Goal: Communication & Community: Answer question/provide support

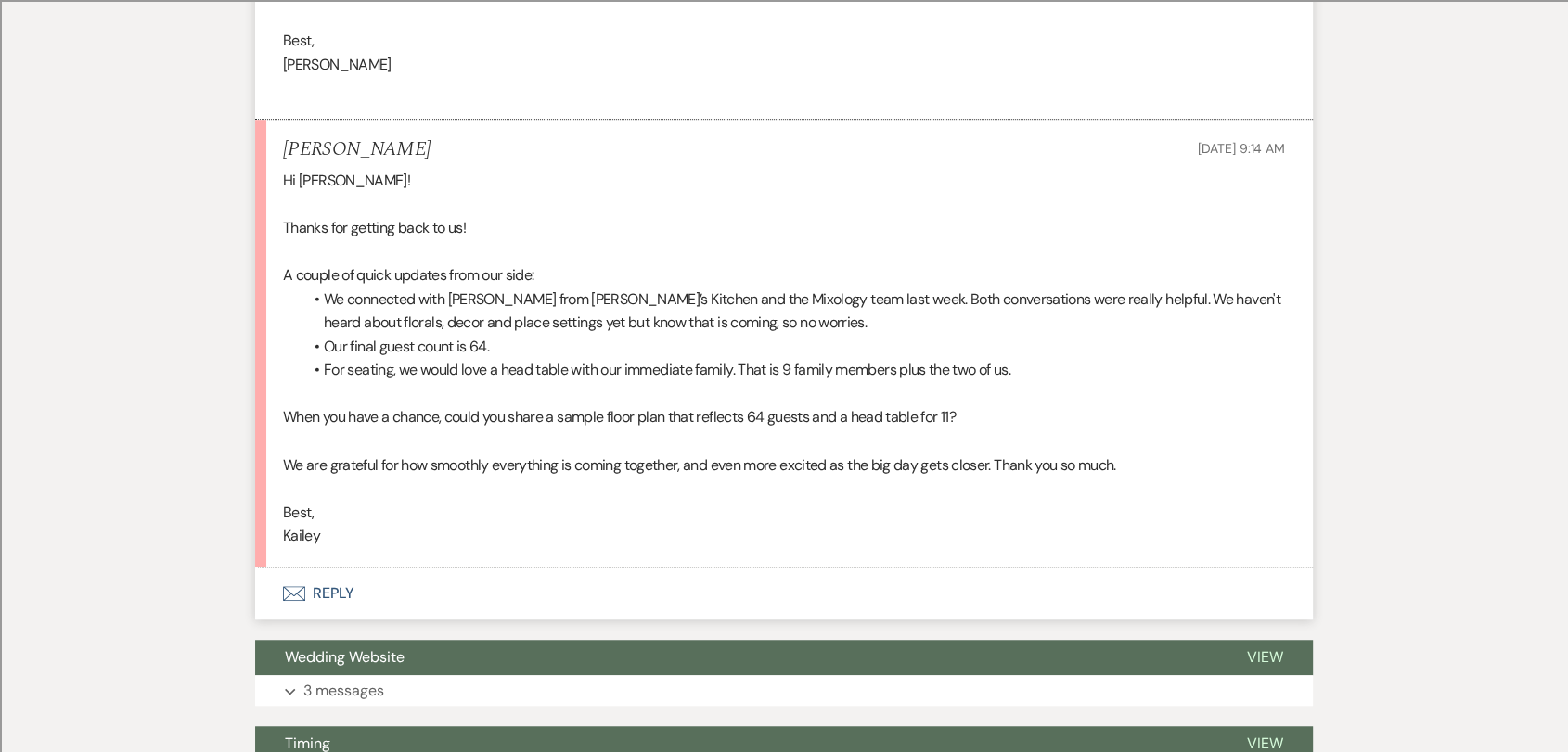
scroll to position [1237, 0]
click at [327, 596] on button "Envelope Reply" at bounding box center [784, 593] width 1058 height 52
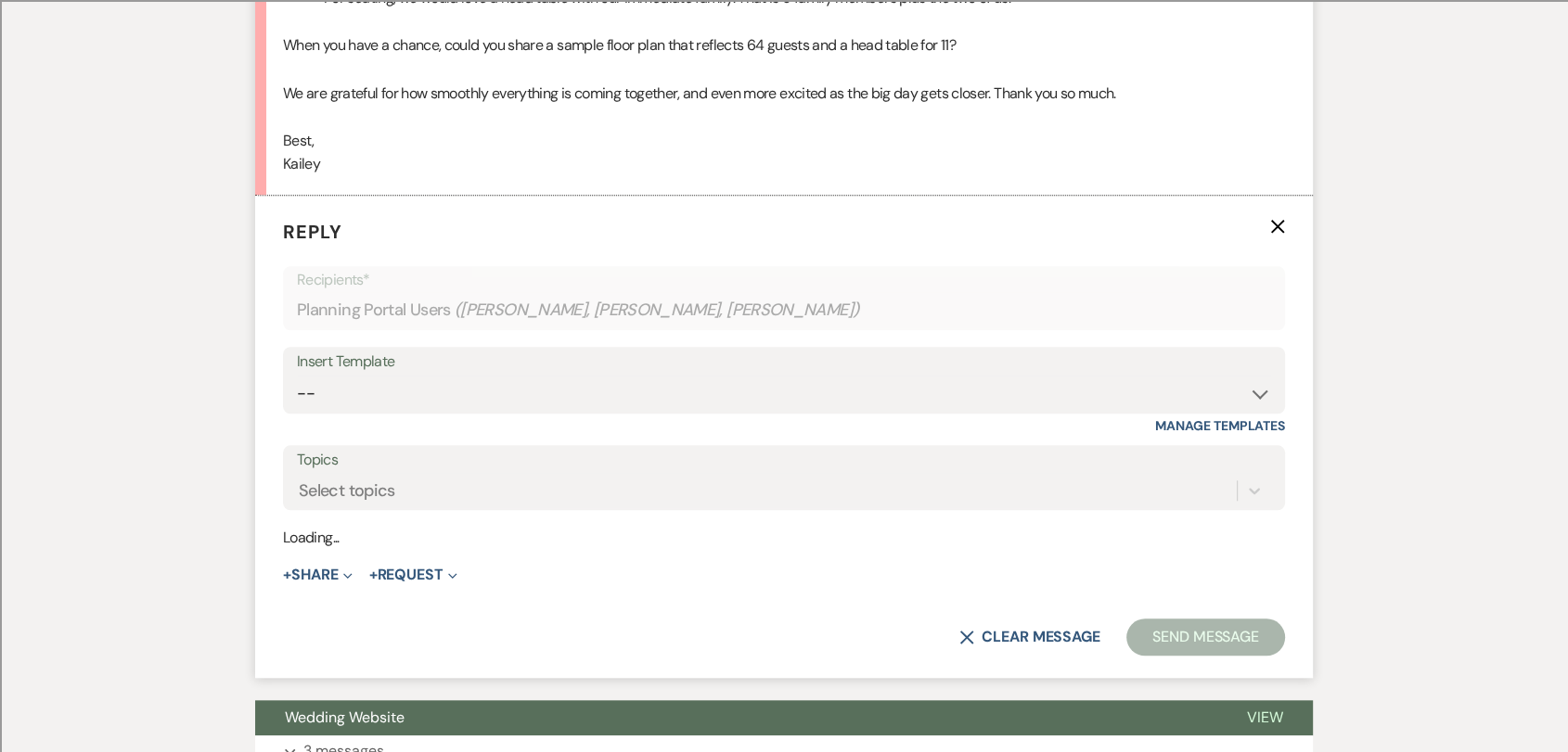
scroll to position [1619, 0]
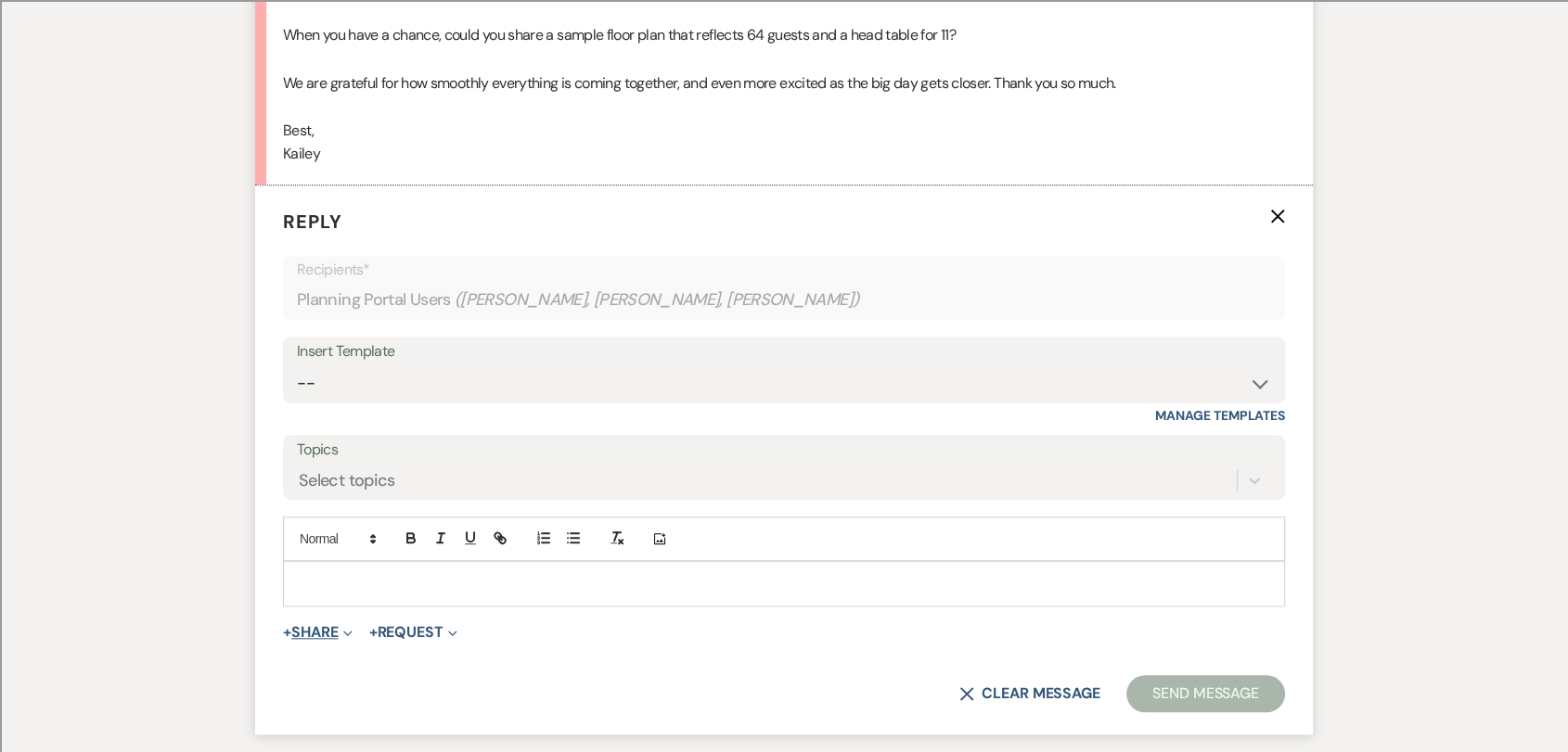
click at [325, 629] on button "+ Share Expand" at bounding box center [317, 633] width 69 height 15
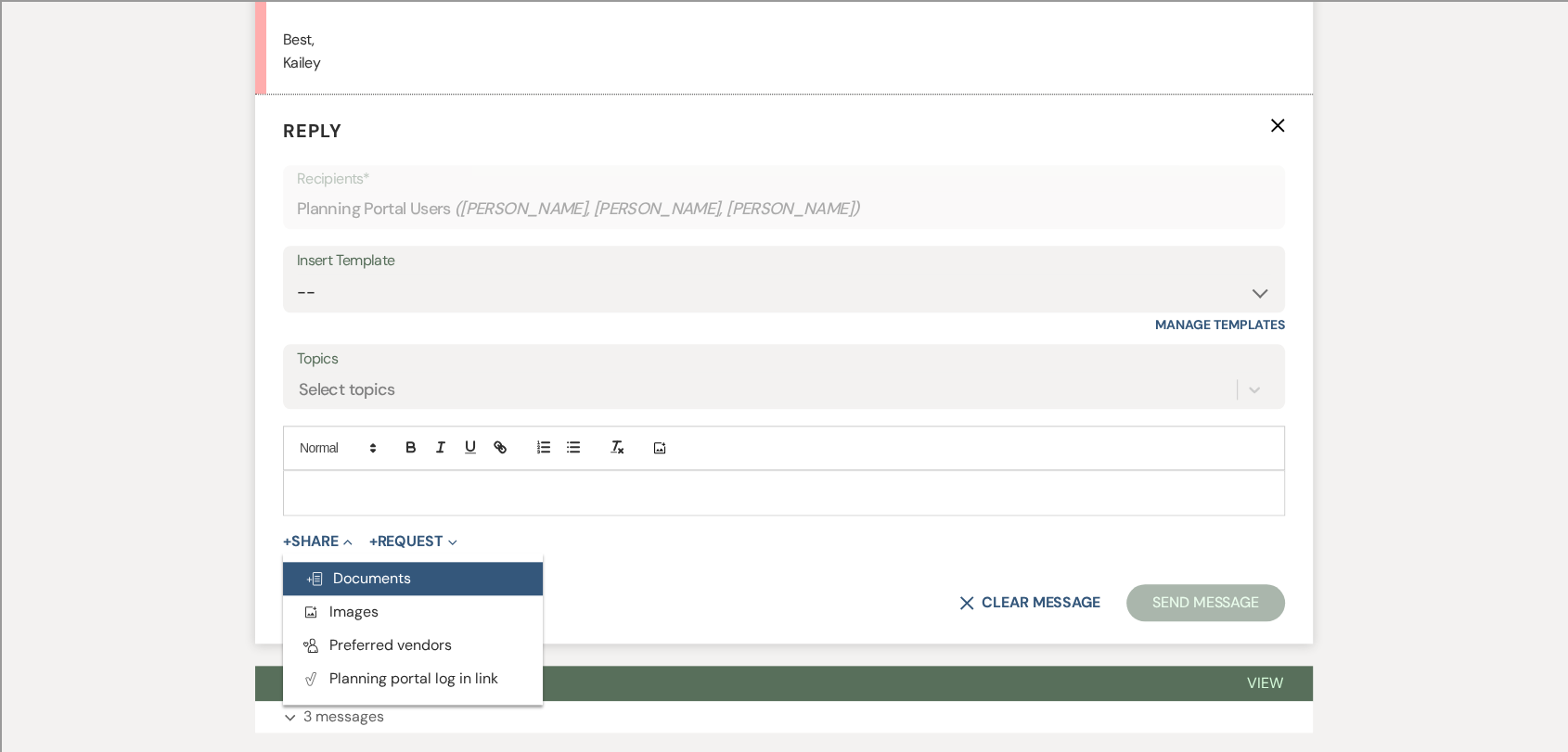
scroll to position [1722, 0]
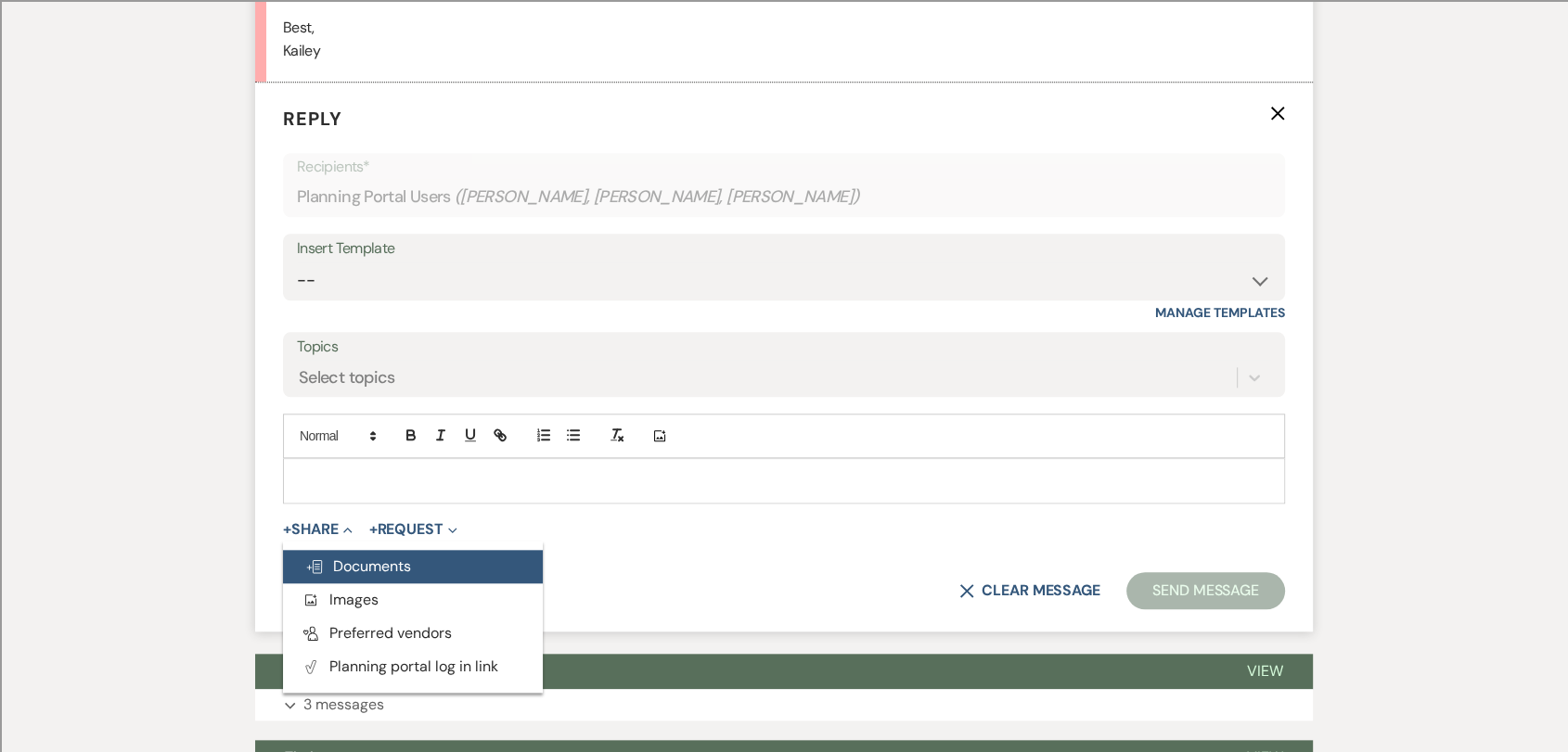
click at [397, 573] on span "Doc Upload Documents" at bounding box center [358, 566] width 106 height 19
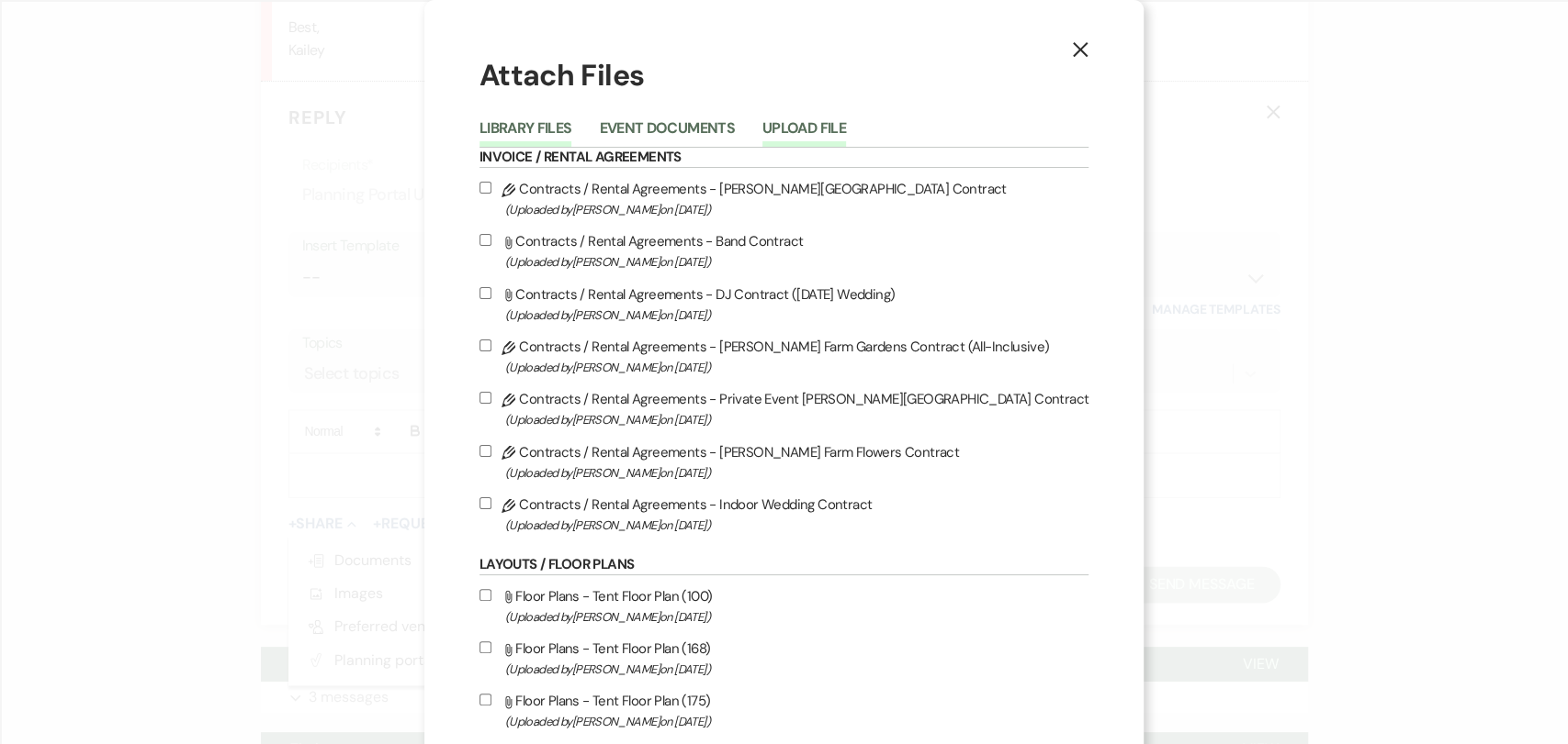
click at [801, 121] on button "Upload File" at bounding box center [804, 134] width 84 height 25
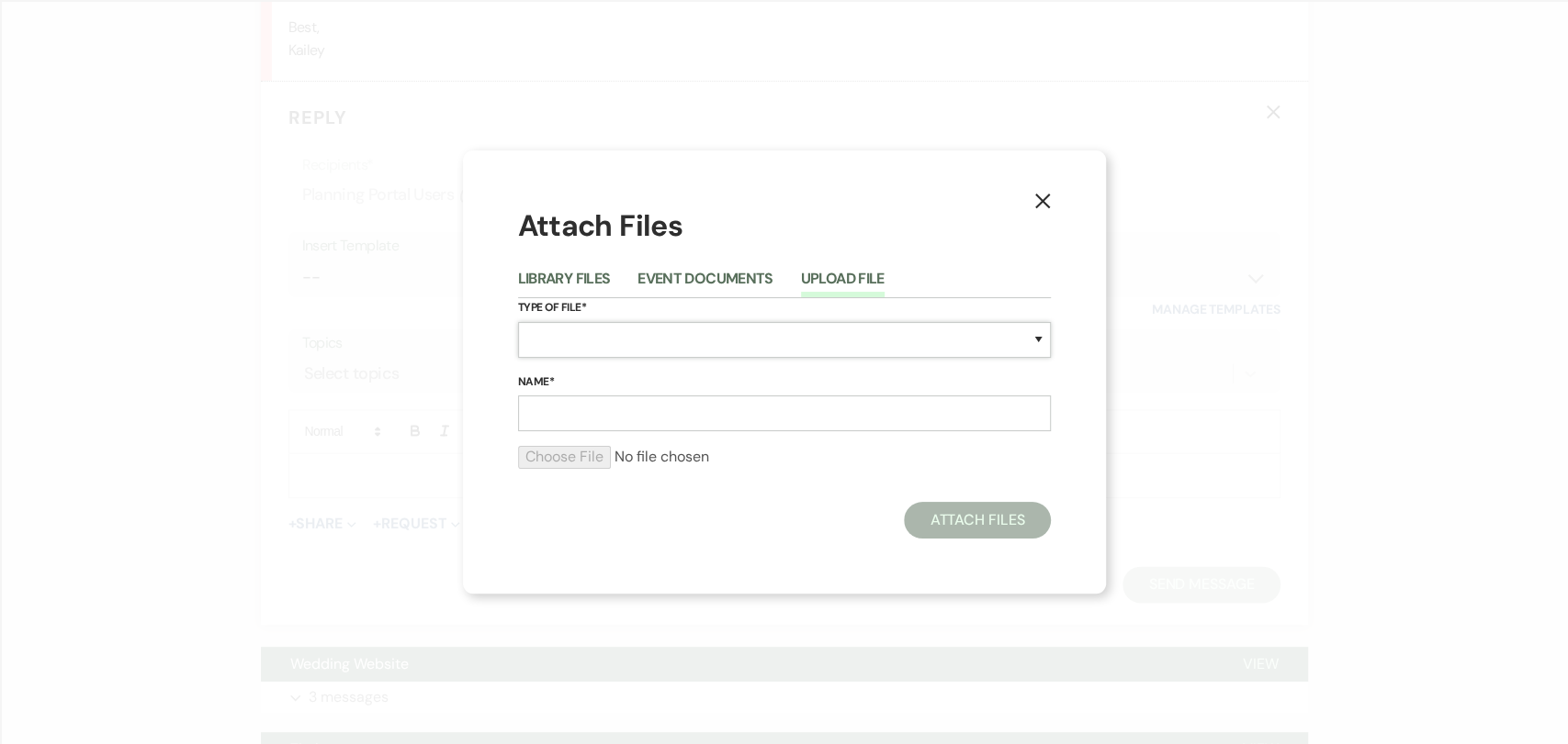
click at [622, 337] on select "Special Event Insurance Vendor Certificate of Insurance Contracts / Rental Agre…" at bounding box center [784, 340] width 532 height 36
select select "24"
click at [518, 322] on select "Special Event Insurance Vendor Certificate of Insurance Contracts / Rental Agre…" at bounding box center [784, 340] width 532 height 36
click at [617, 411] on input "Name*" at bounding box center [784, 413] width 532 height 36
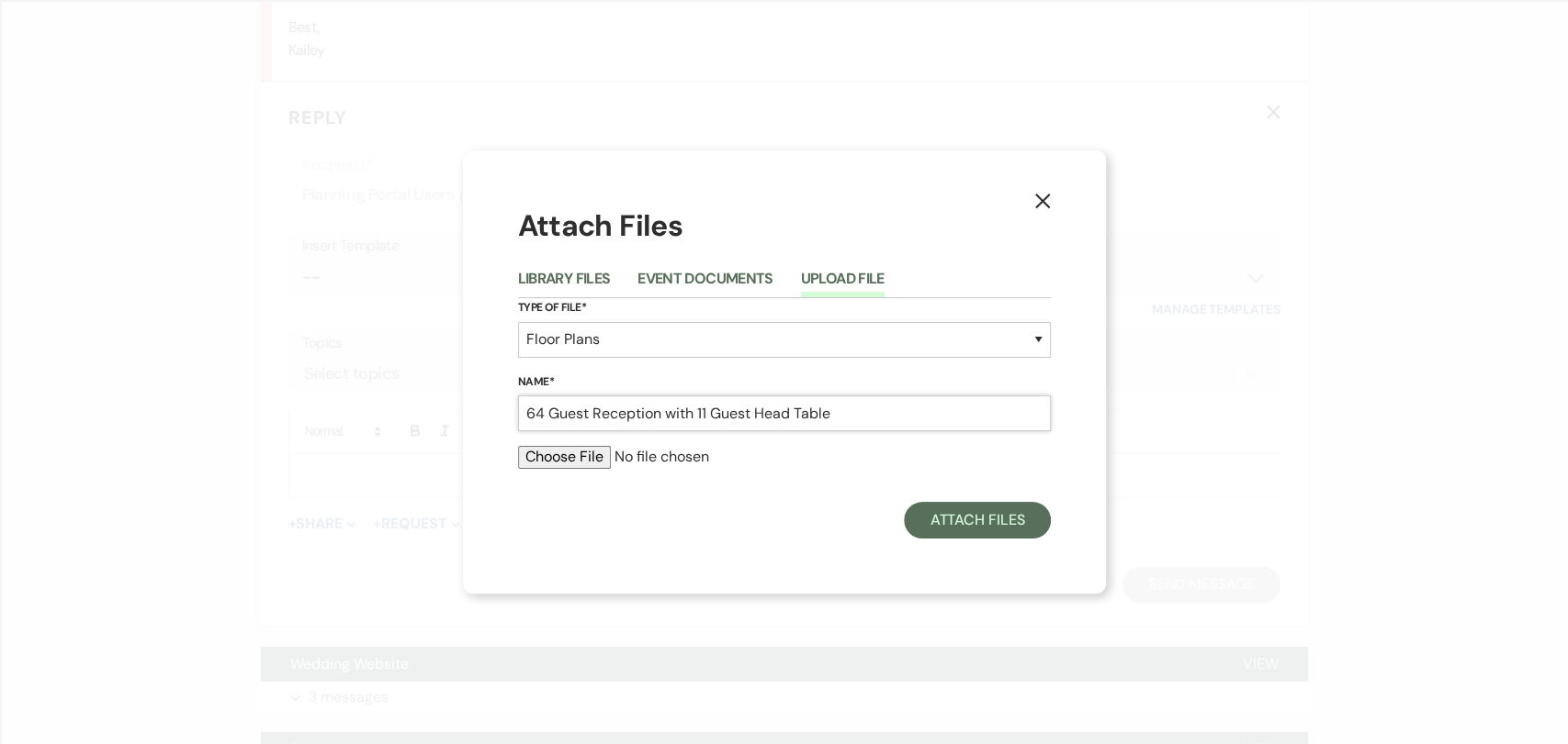
type input "64 Guest Reception with 11 Guest Head Table"
click at [556, 458] on input "file" at bounding box center [784, 457] width 532 height 22
type input "C:\fakepath\64 Guest 11 Guest Head Table.pdf"
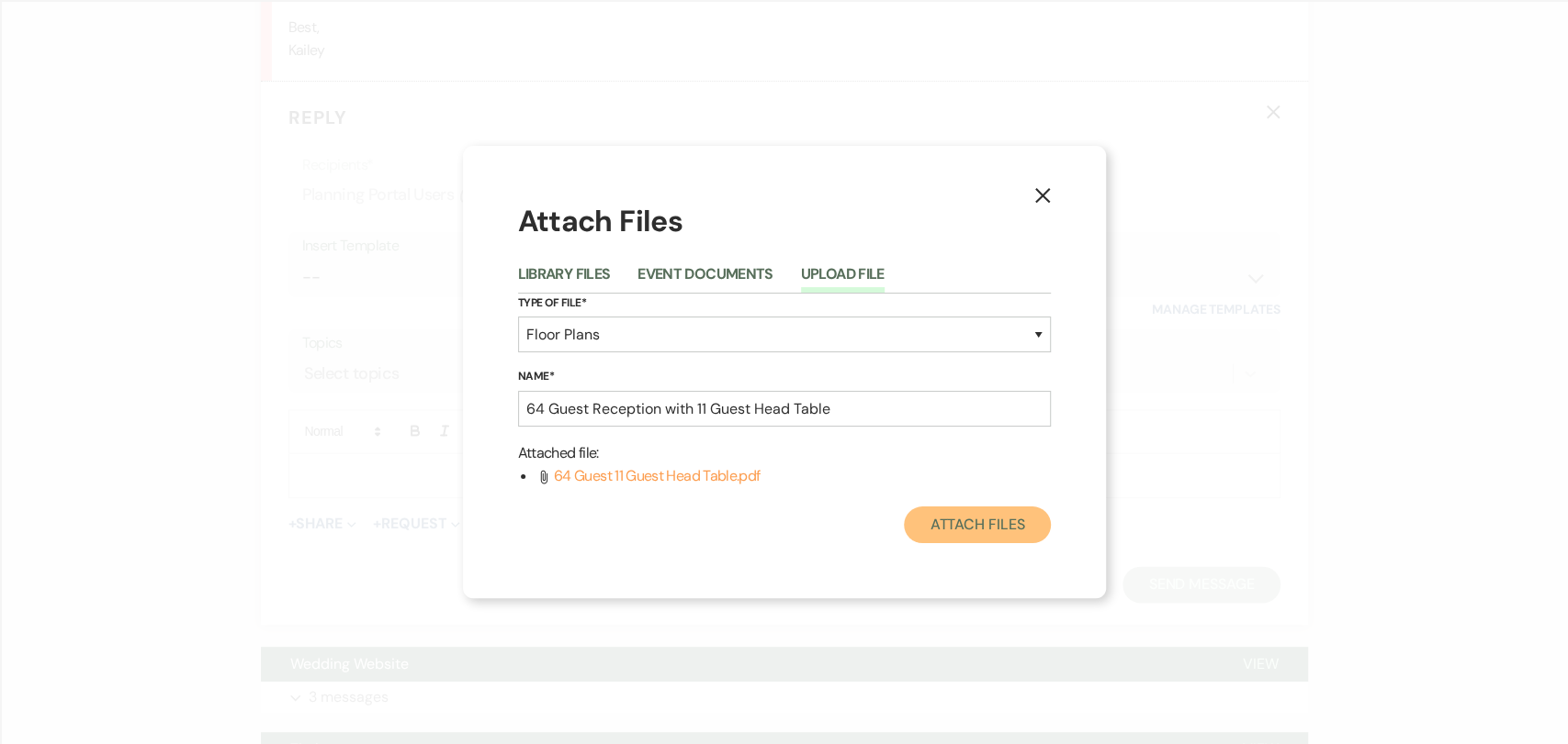
click at [1014, 529] on button "Attach Files" at bounding box center [976, 525] width 146 height 37
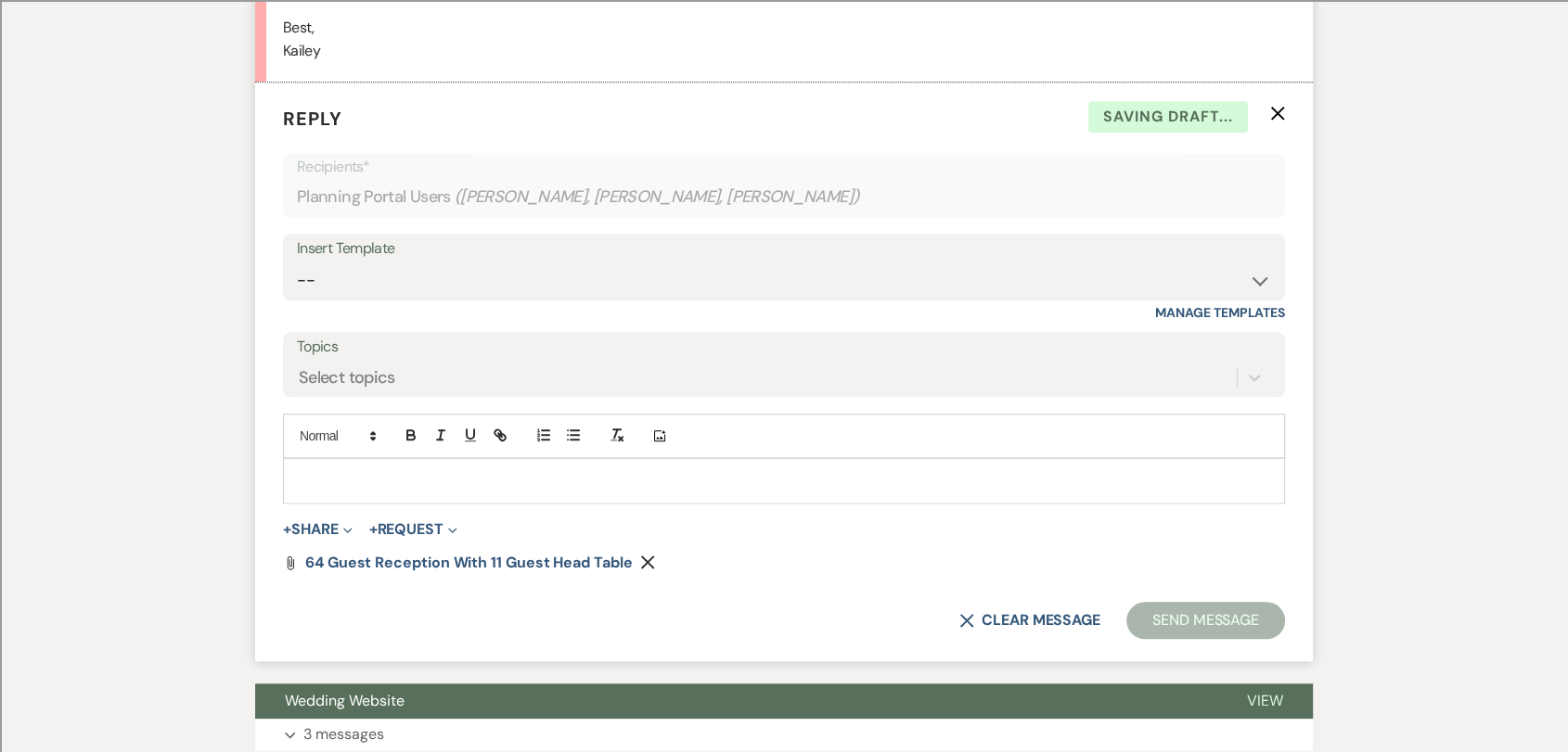
click at [428, 481] on p at bounding box center [784, 480] width 972 height 20
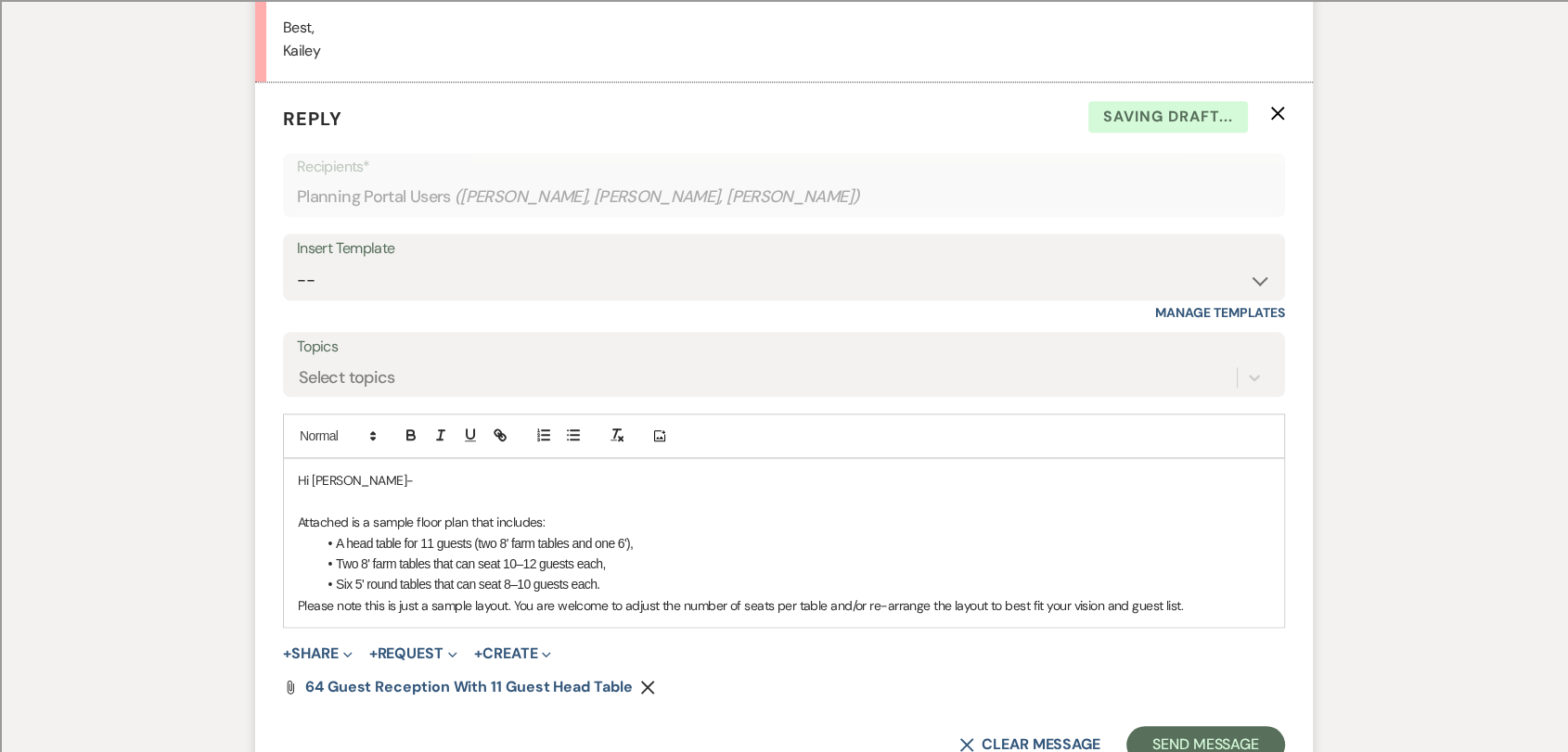
click at [595, 514] on p "Attached is a sample floor plan that includes:" at bounding box center [784, 522] width 972 height 20
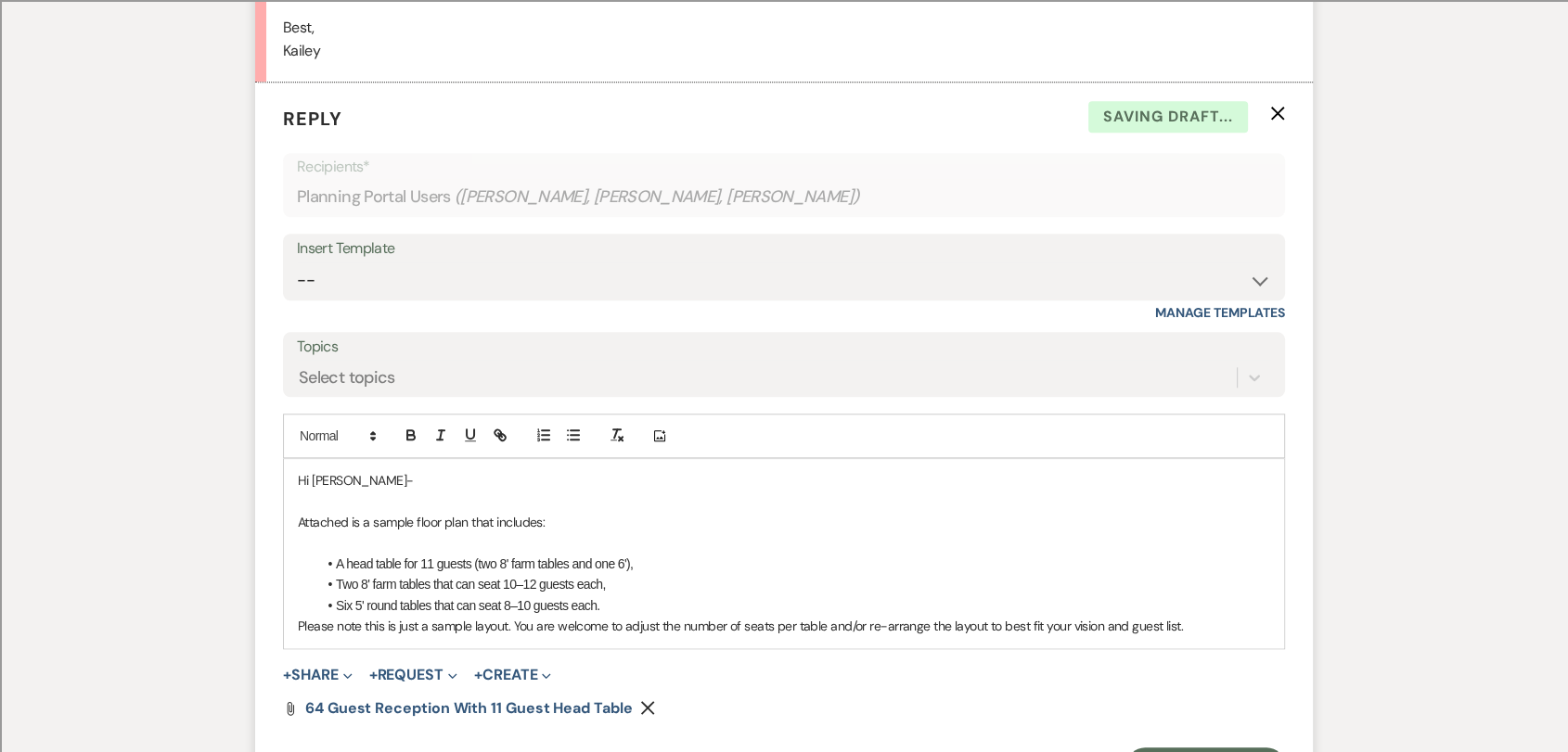
scroll to position [1826, 0]
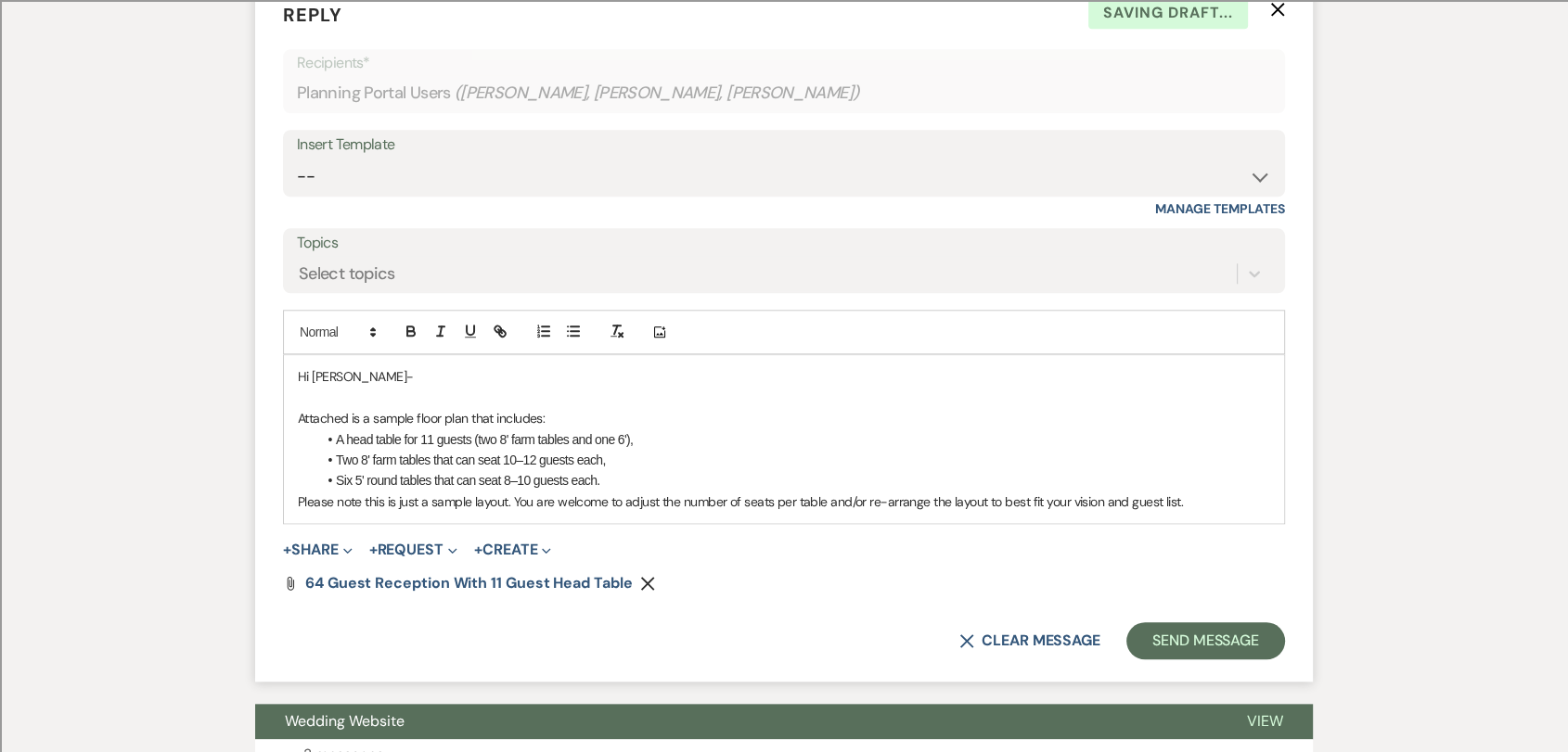
click at [661, 481] on li "Six 5' round tables that can seat 8–10 guests each." at bounding box center [793, 480] width 954 height 20
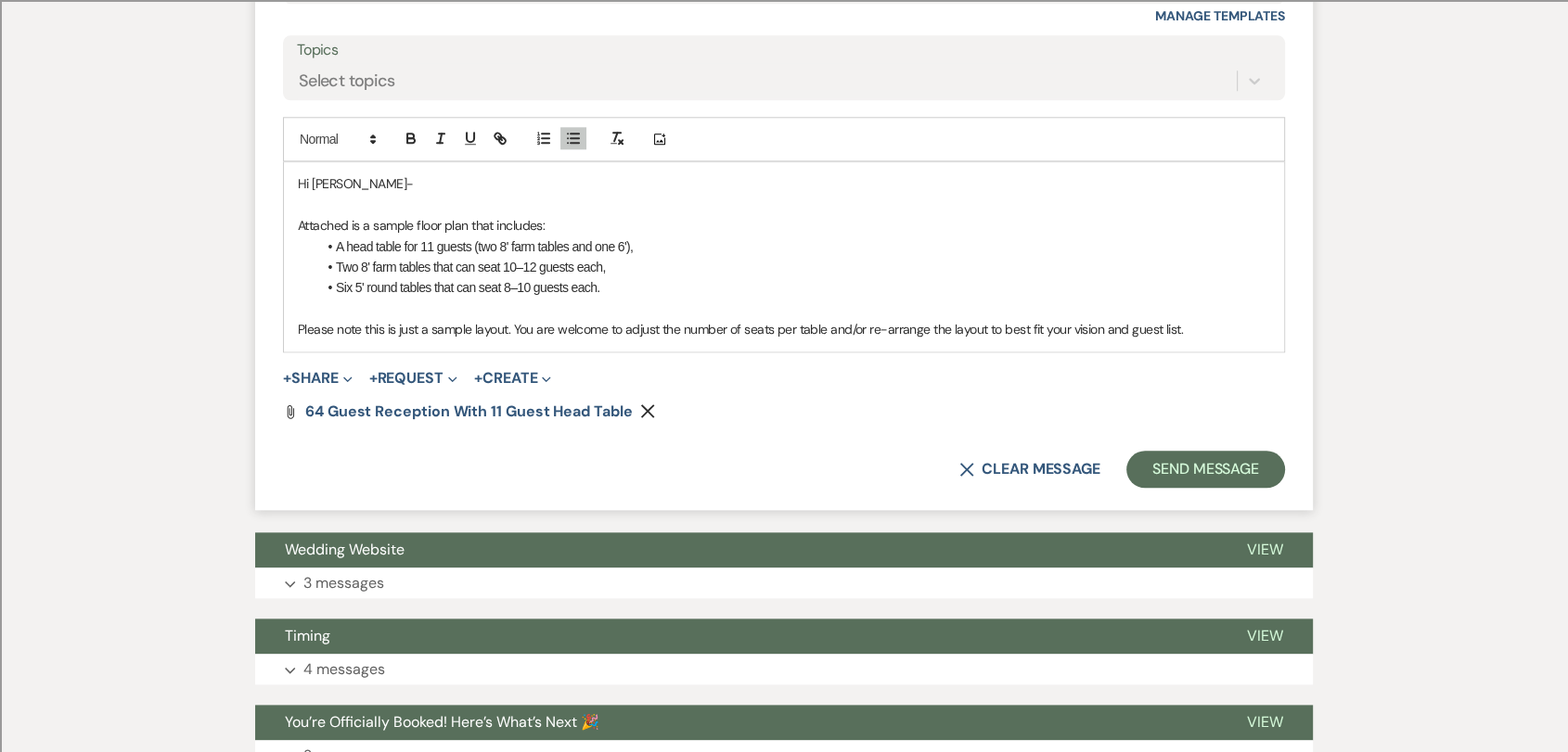
scroll to position [2031, 0]
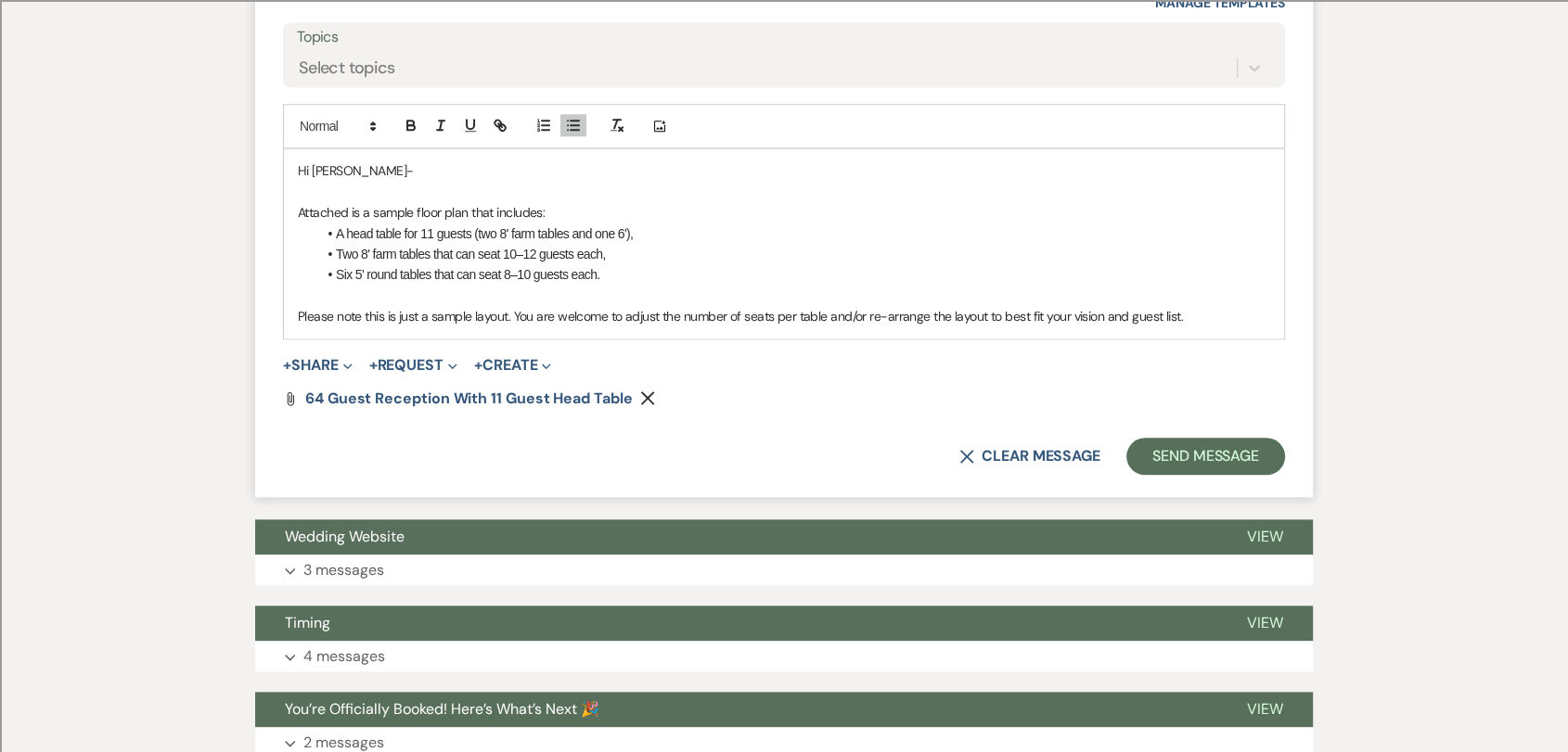
click at [1192, 313] on p "Please note this is just a sample layout. You are welcome to adjust the number …" at bounding box center [784, 316] width 972 height 20
click at [465, 182] on p at bounding box center [784, 191] width 972 height 20
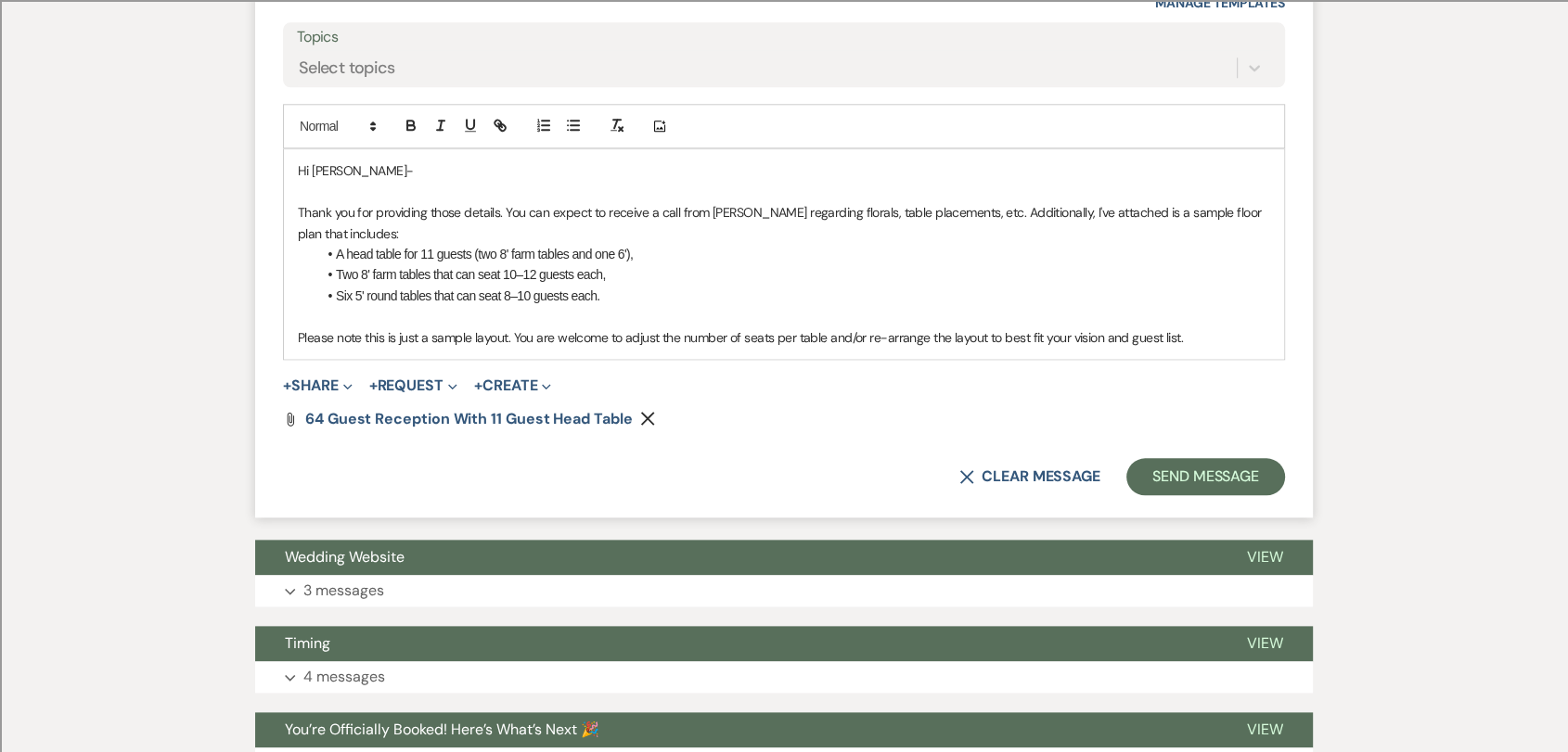
click at [1116, 212] on p "Thank you for providing those details. You can expect to receive a call from [P…" at bounding box center [784, 223] width 972 height 42
click at [965, 216] on p "Thank you for providing those details. You can expect to receive a call from [P…" at bounding box center [784, 223] width 972 height 42
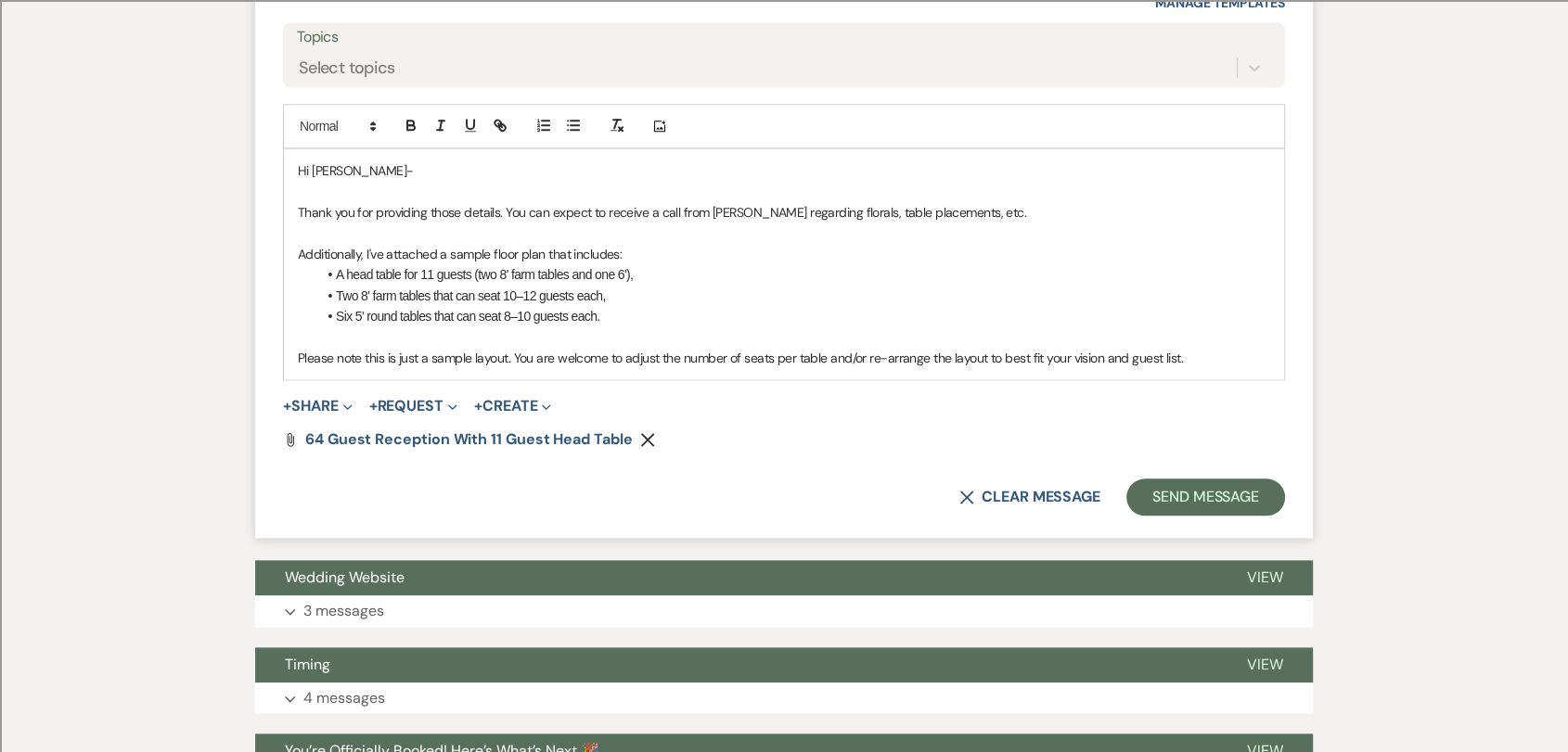
click at [1195, 347] on p "Please note this is just a sample layout. You are welcome to adjust the number …" at bounding box center [784, 357] width 972 height 20
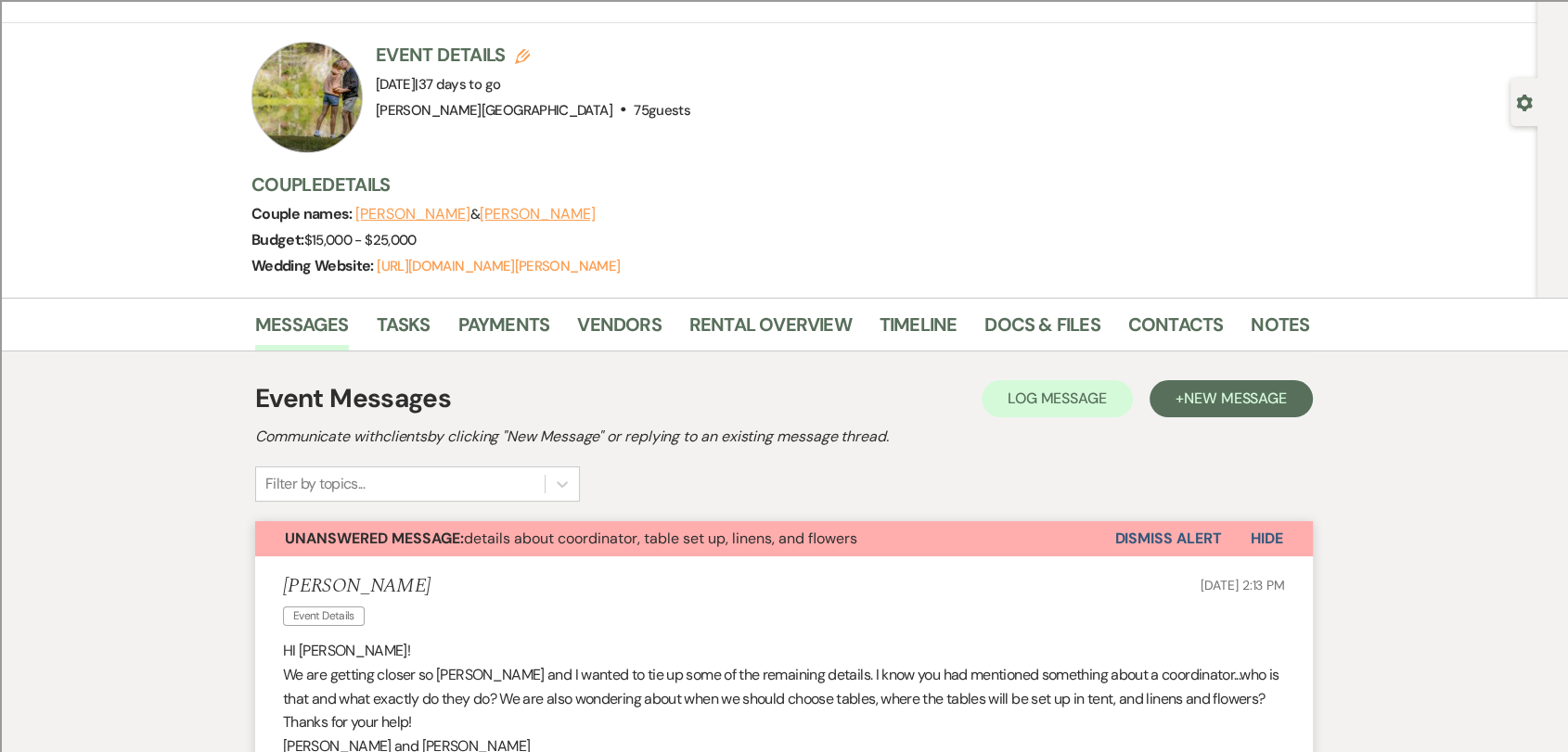
scroll to position [0, 0]
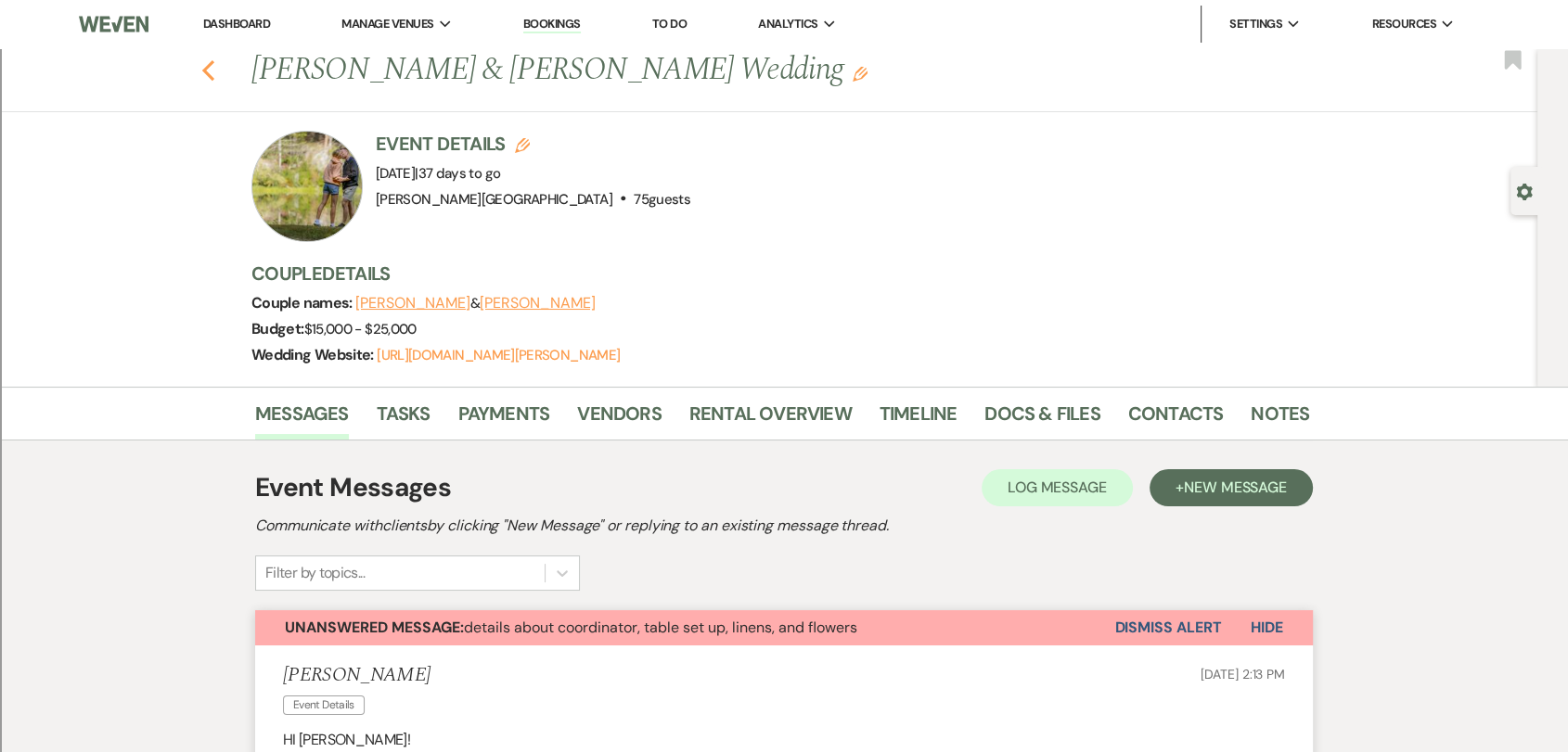
click at [215, 70] on icon "Previous" at bounding box center [208, 69] width 14 height 22
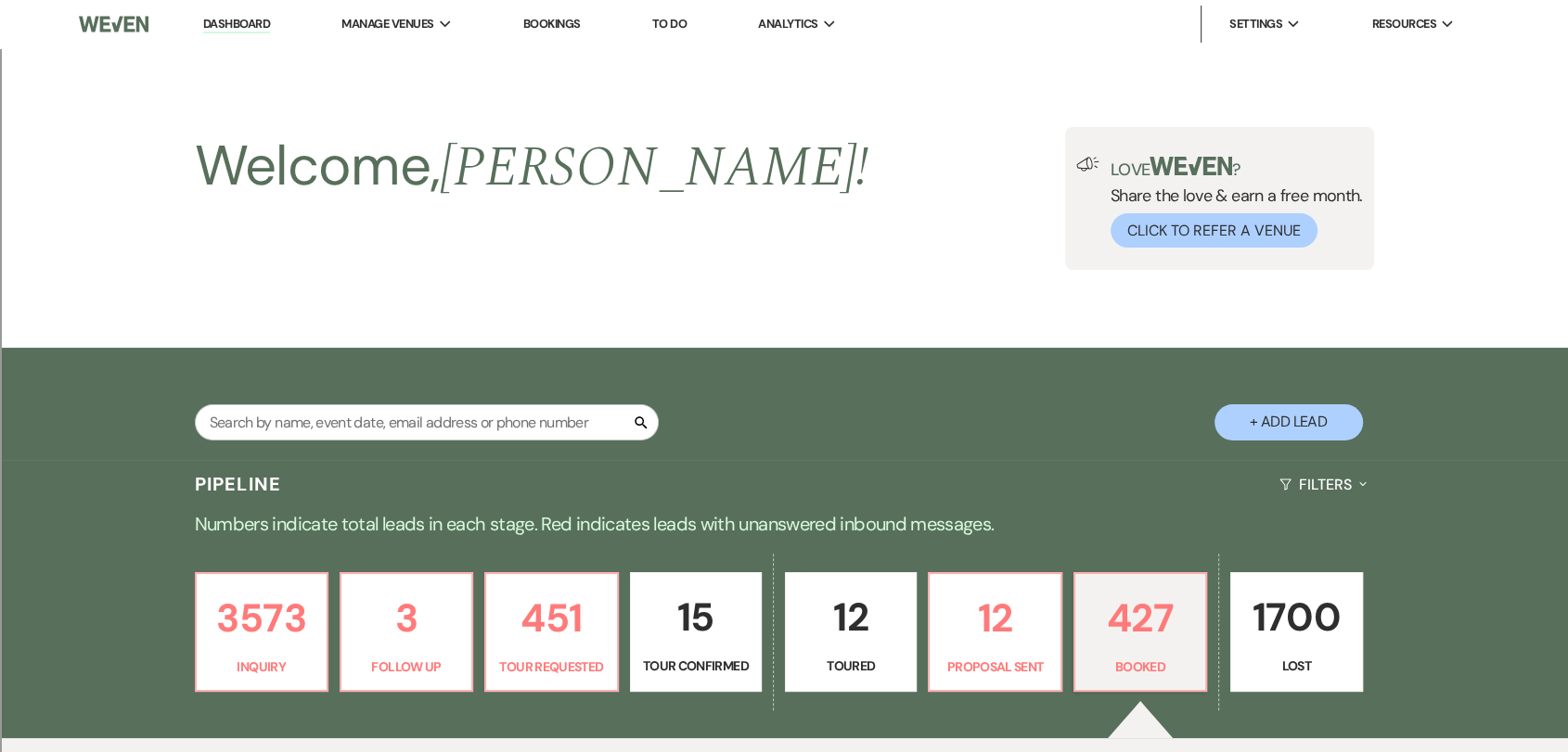
scroll to position [421, 0]
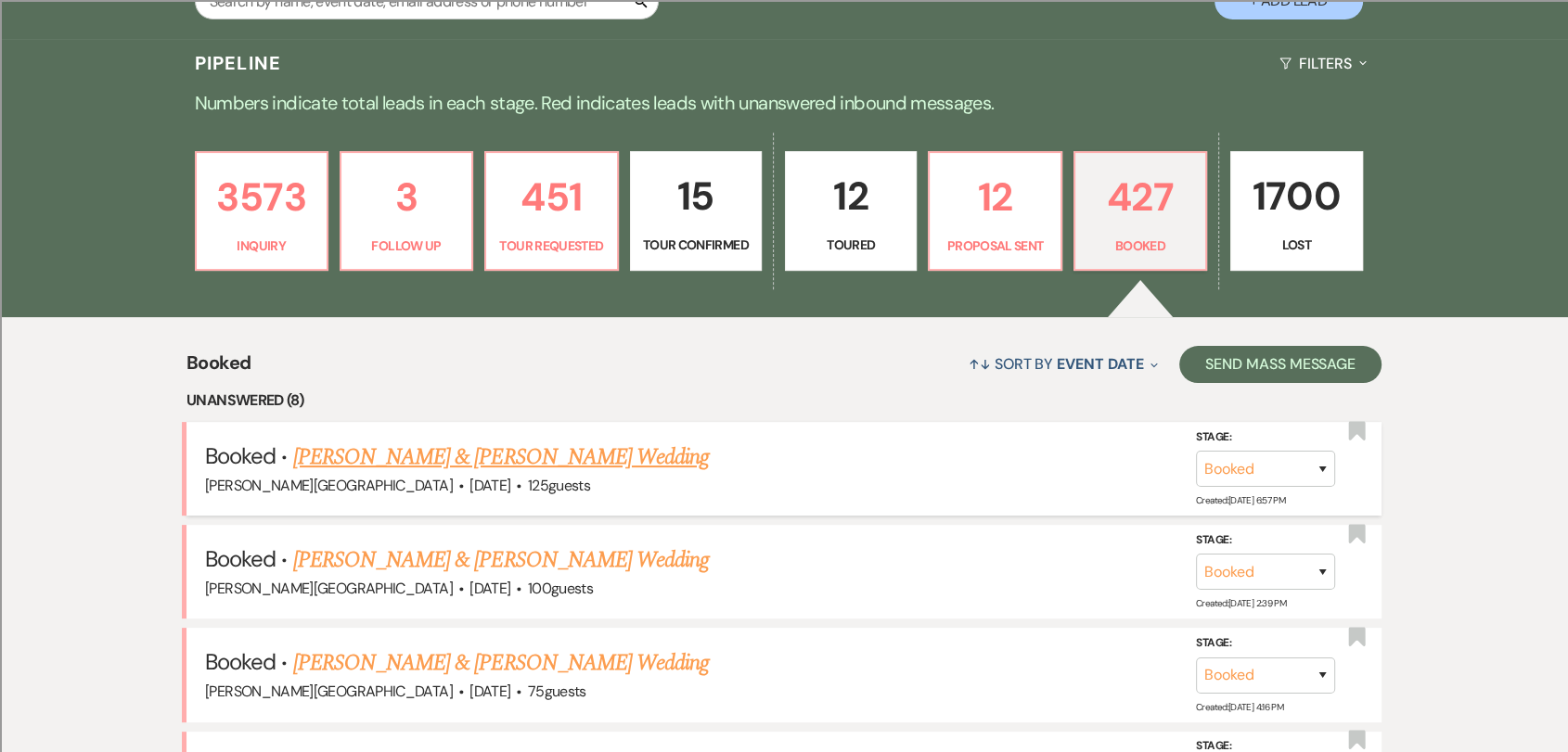
click at [613, 455] on link "[PERSON_NAME] & [PERSON_NAME] Wedding" at bounding box center [501, 457] width 416 height 33
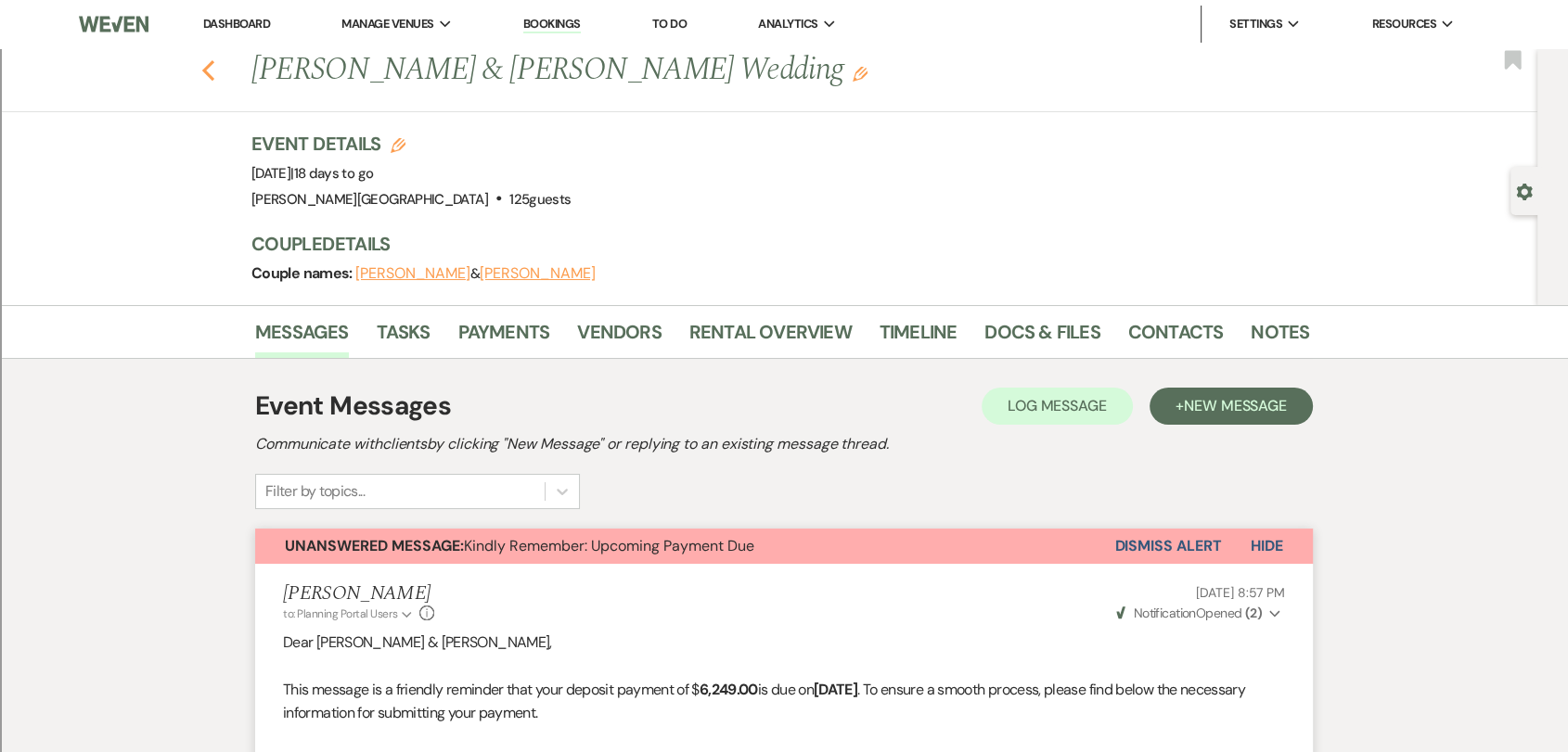
click at [215, 81] on icon "Previous" at bounding box center [208, 69] width 14 height 22
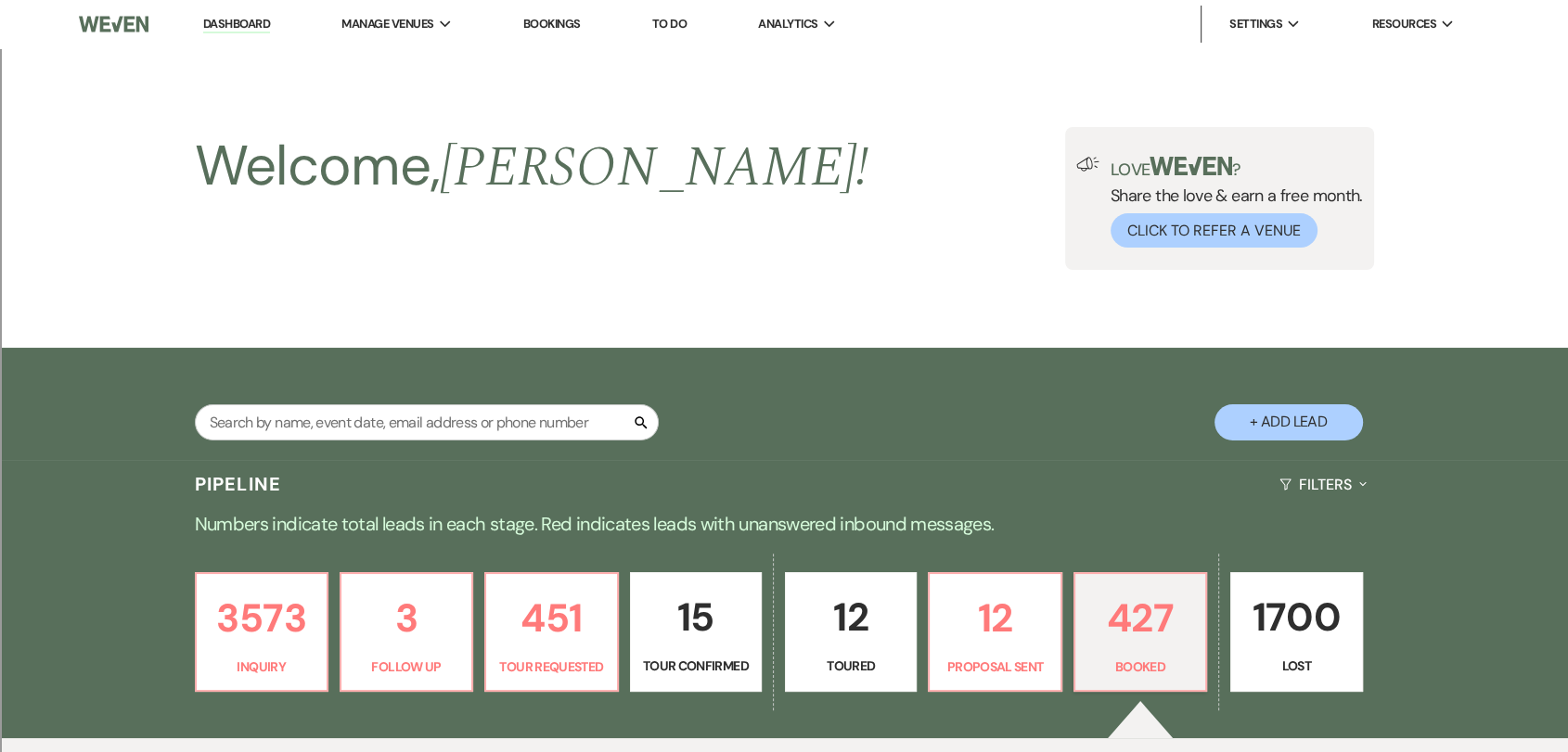
scroll to position [421, 0]
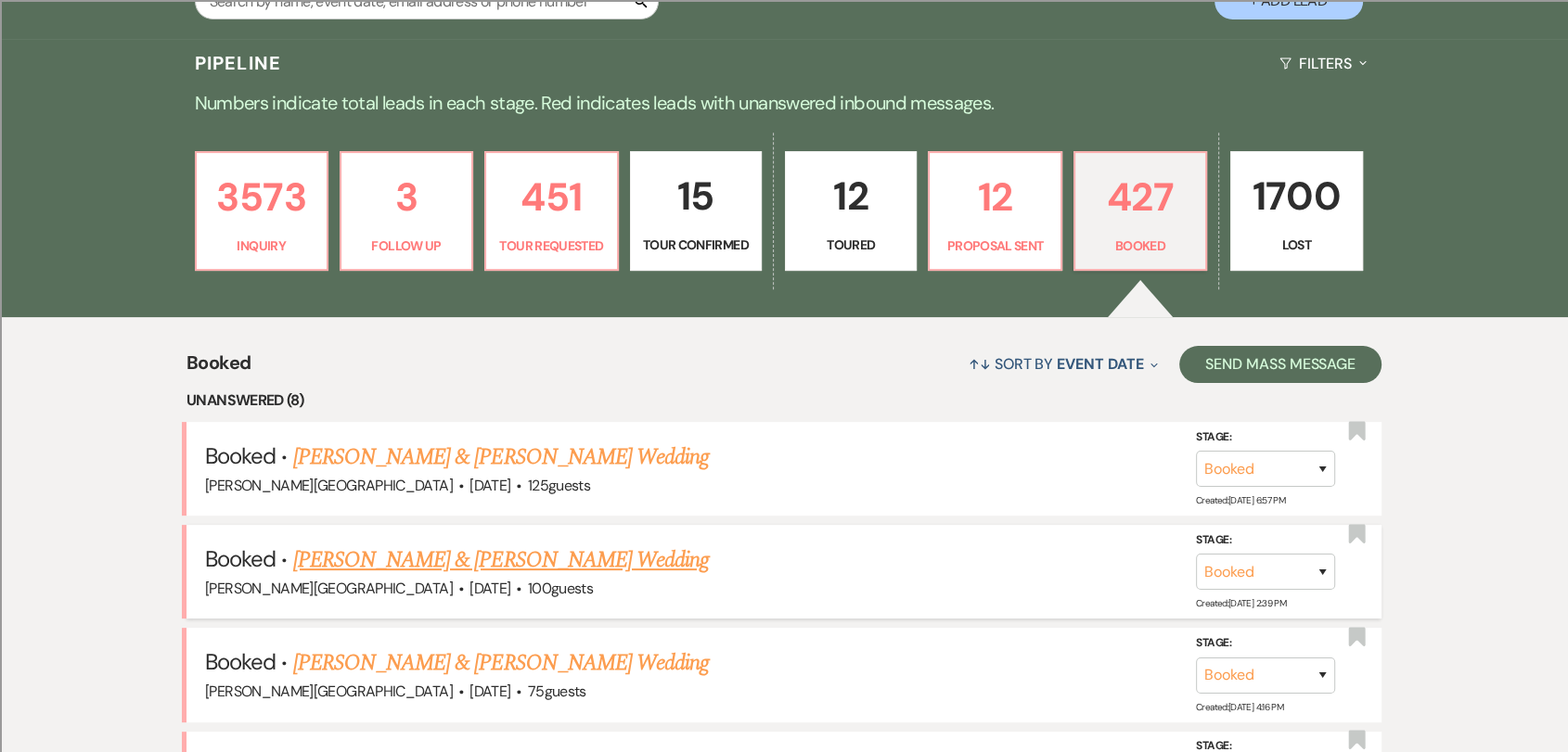
click at [479, 552] on link "[PERSON_NAME] & [PERSON_NAME] Wedding" at bounding box center [501, 560] width 416 height 33
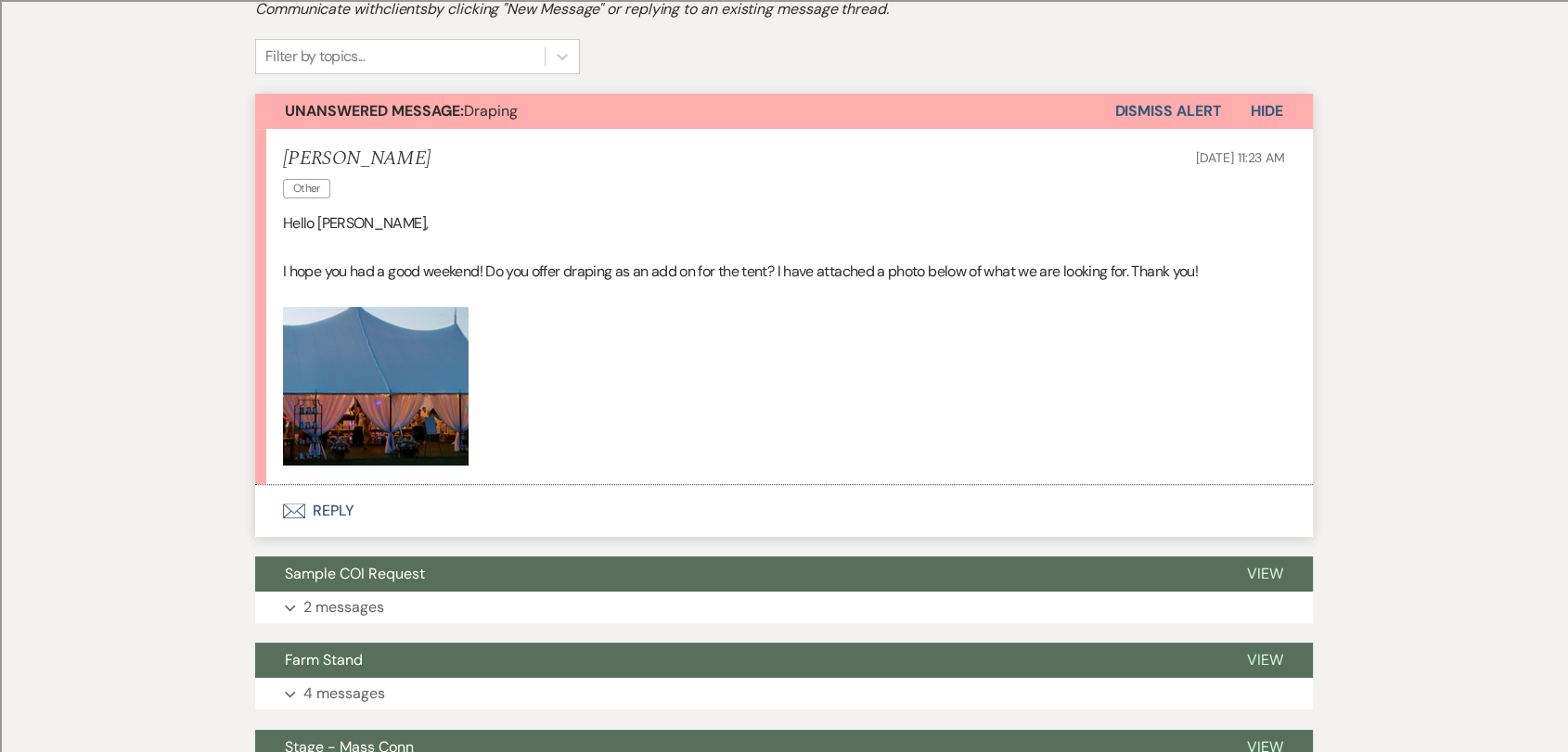
scroll to position [444, 0]
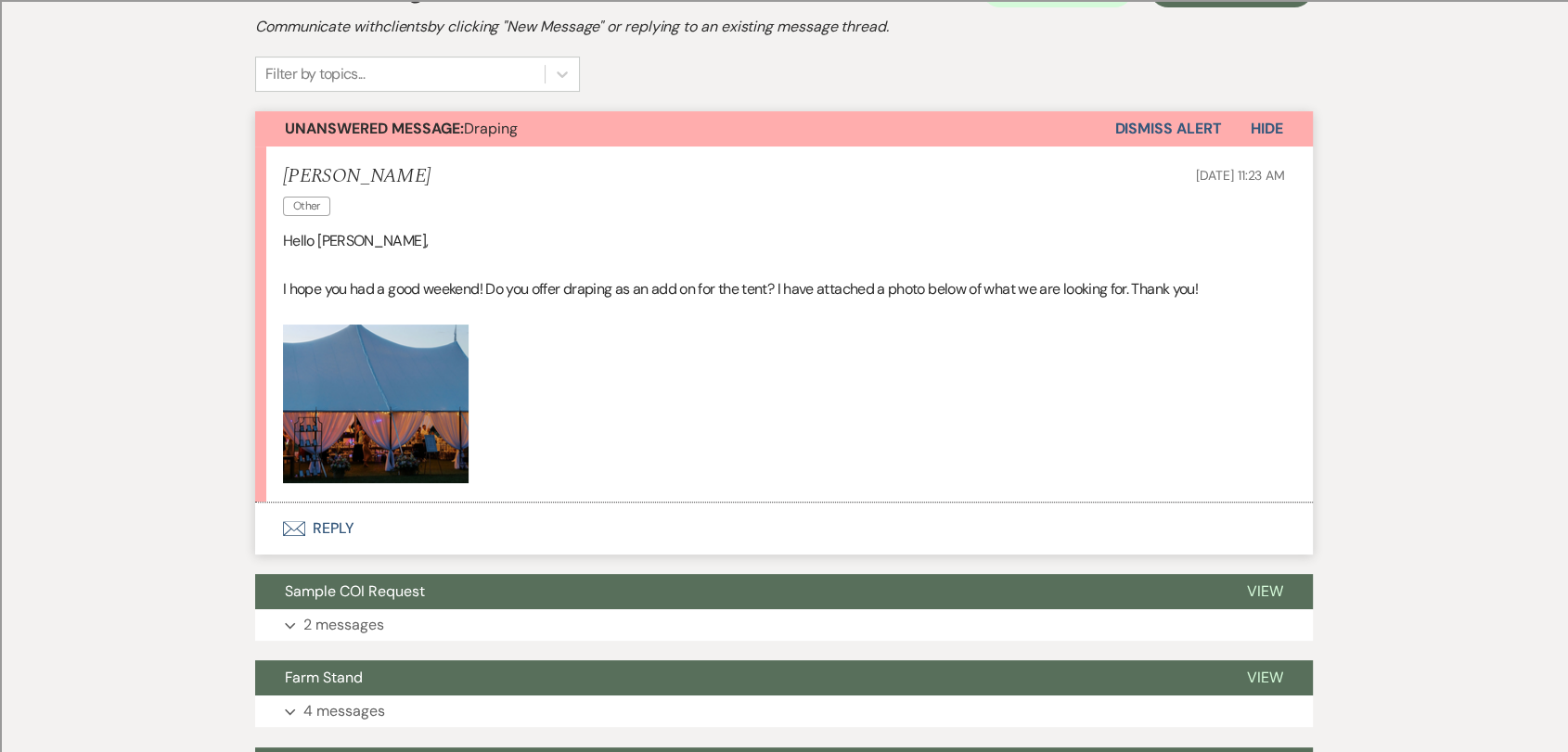
click at [334, 526] on button "Envelope Reply" at bounding box center [784, 528] width 1058 height 52
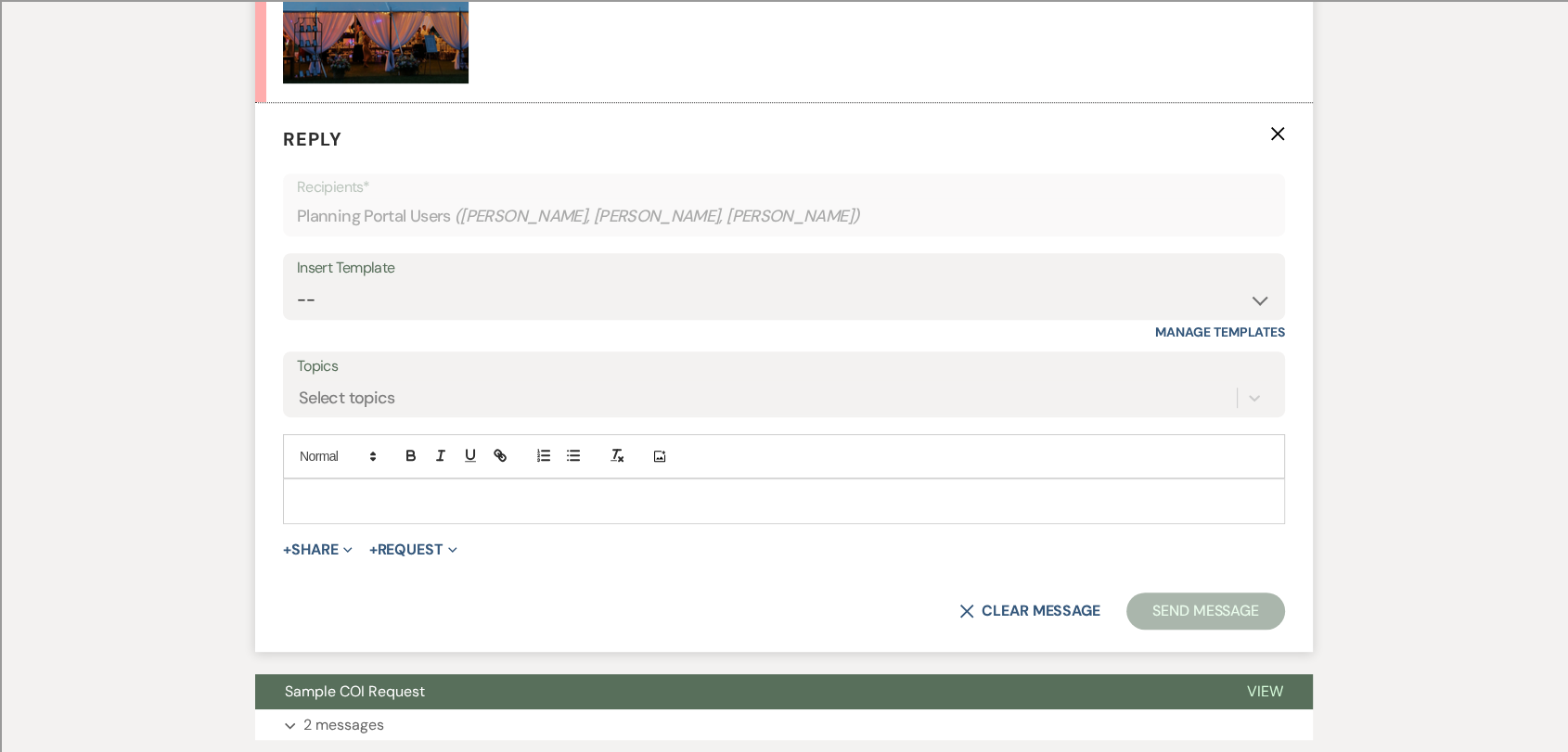
scroll to position [844, 0]
click at [343, 549] on span "Expand" at bounding box center [346, 548] width 14 height 19
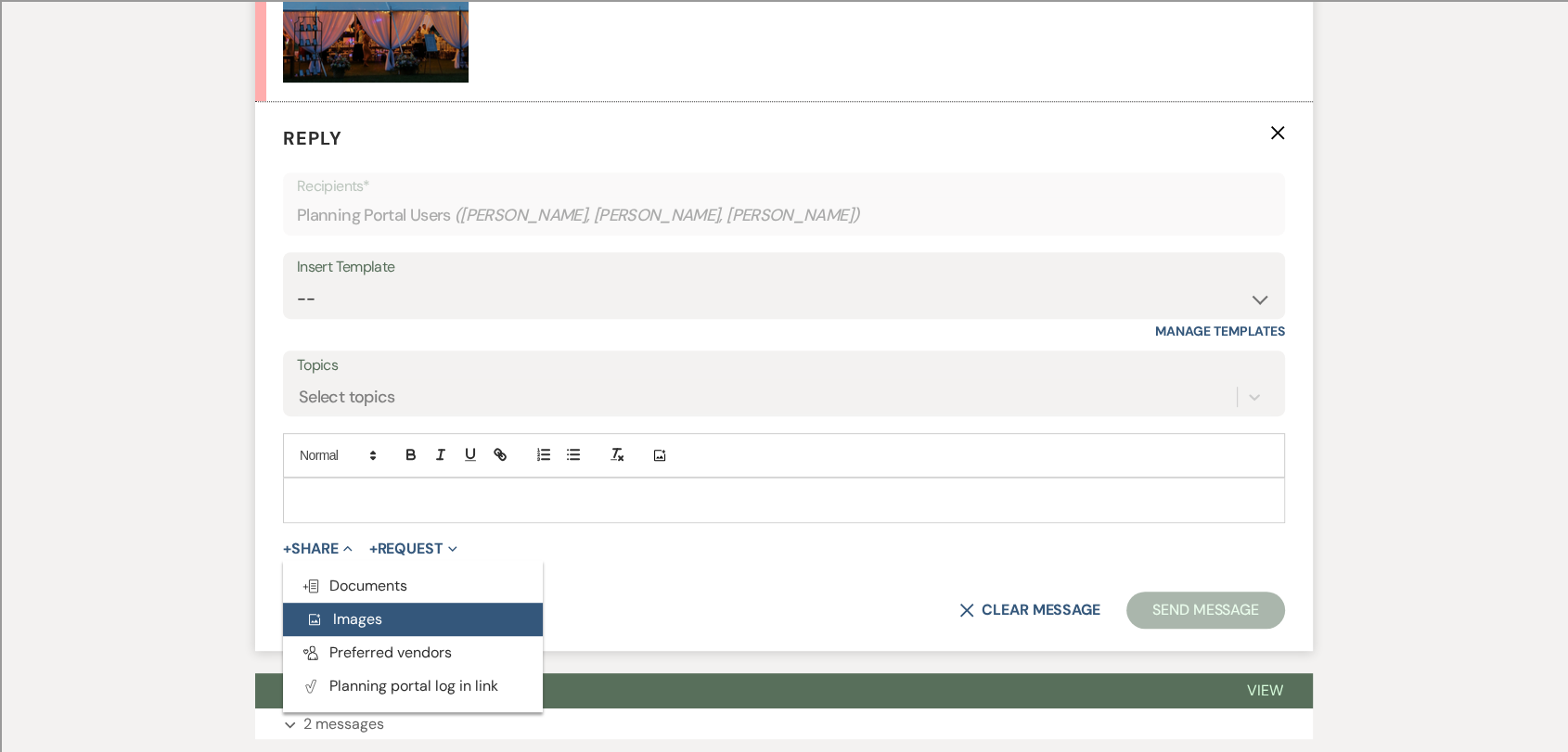
click at [355, 613] on span "Add Photo Images" at bounding box center [344, 619] width 77 height 19
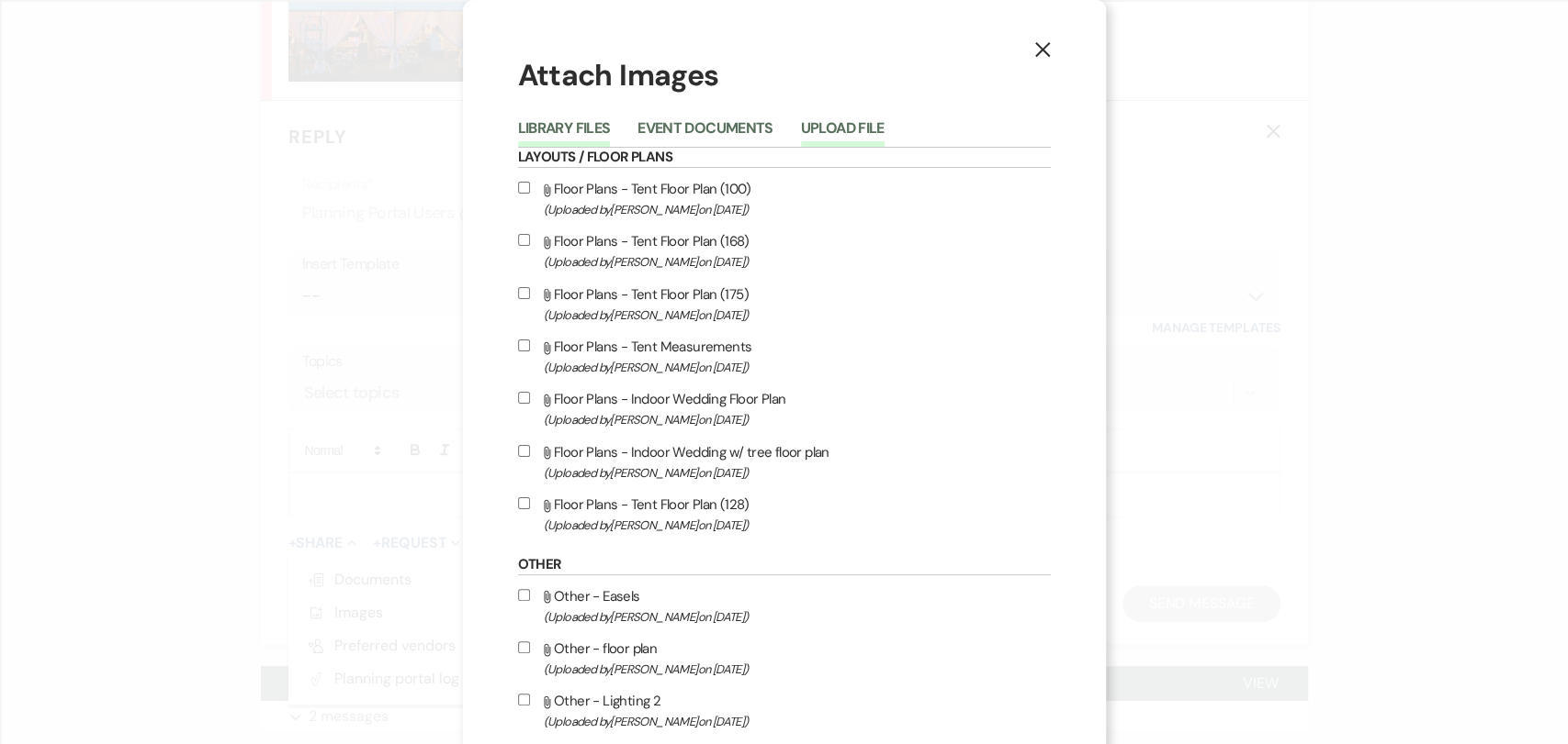
click at [828, 126] on button "Upload File" at bounding box center [842, 134] width 84 height 25
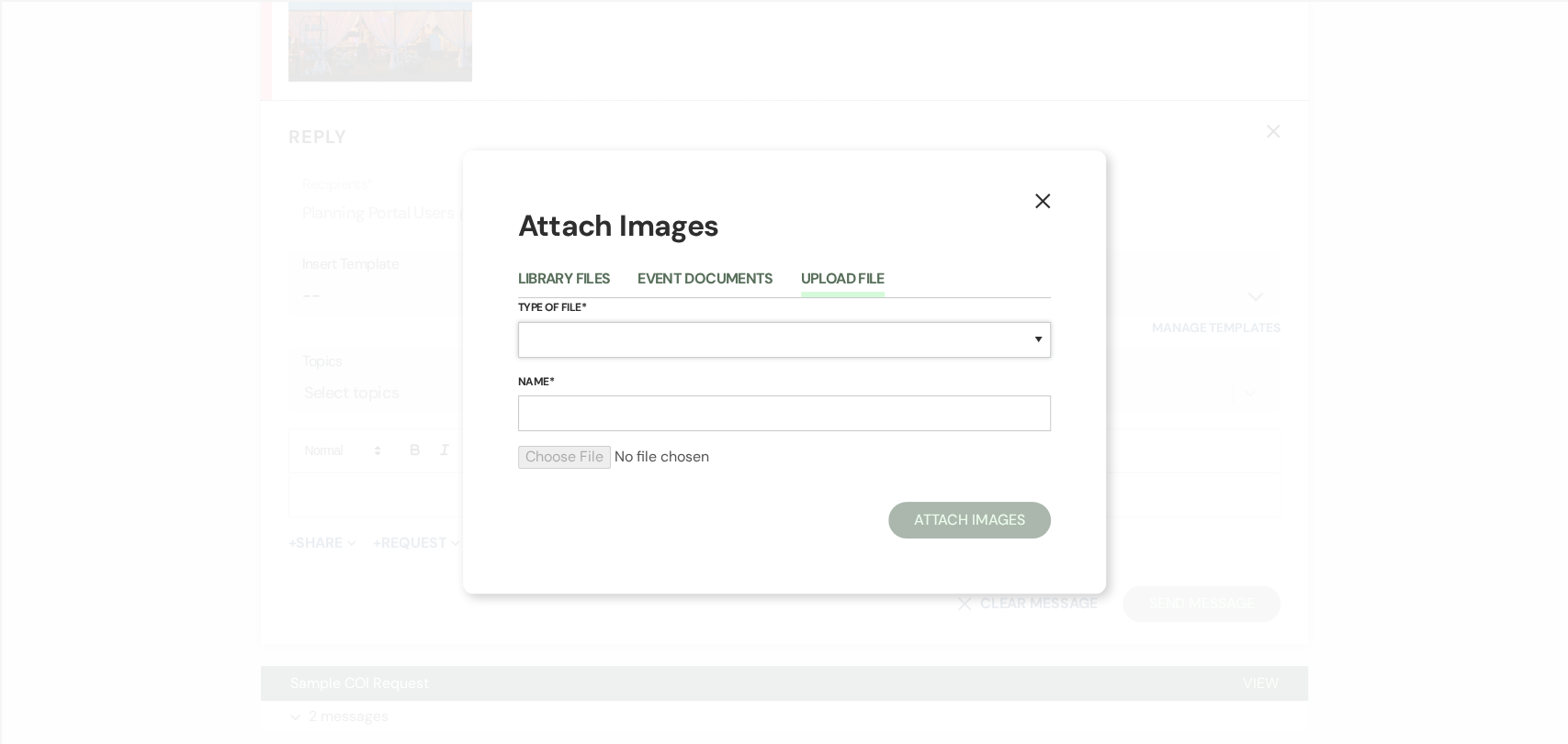
click at [629, 344] on select "Special Event Insurance Vendor Certificate of Insurance Contracts / Rental Agre…" at bounding box center [784, 340] width 532 height 36
select select "55"
click at [518, 322] on select "Special Event Insurance Vendor Certificate of Insurance Contracts / Rental Agre…" at bounding box center [784, 340] width 532 height 36
click at [639, 416] on input "Name*" at bounding box center [784, 413] width 532 height 36
type input "Single Draping"
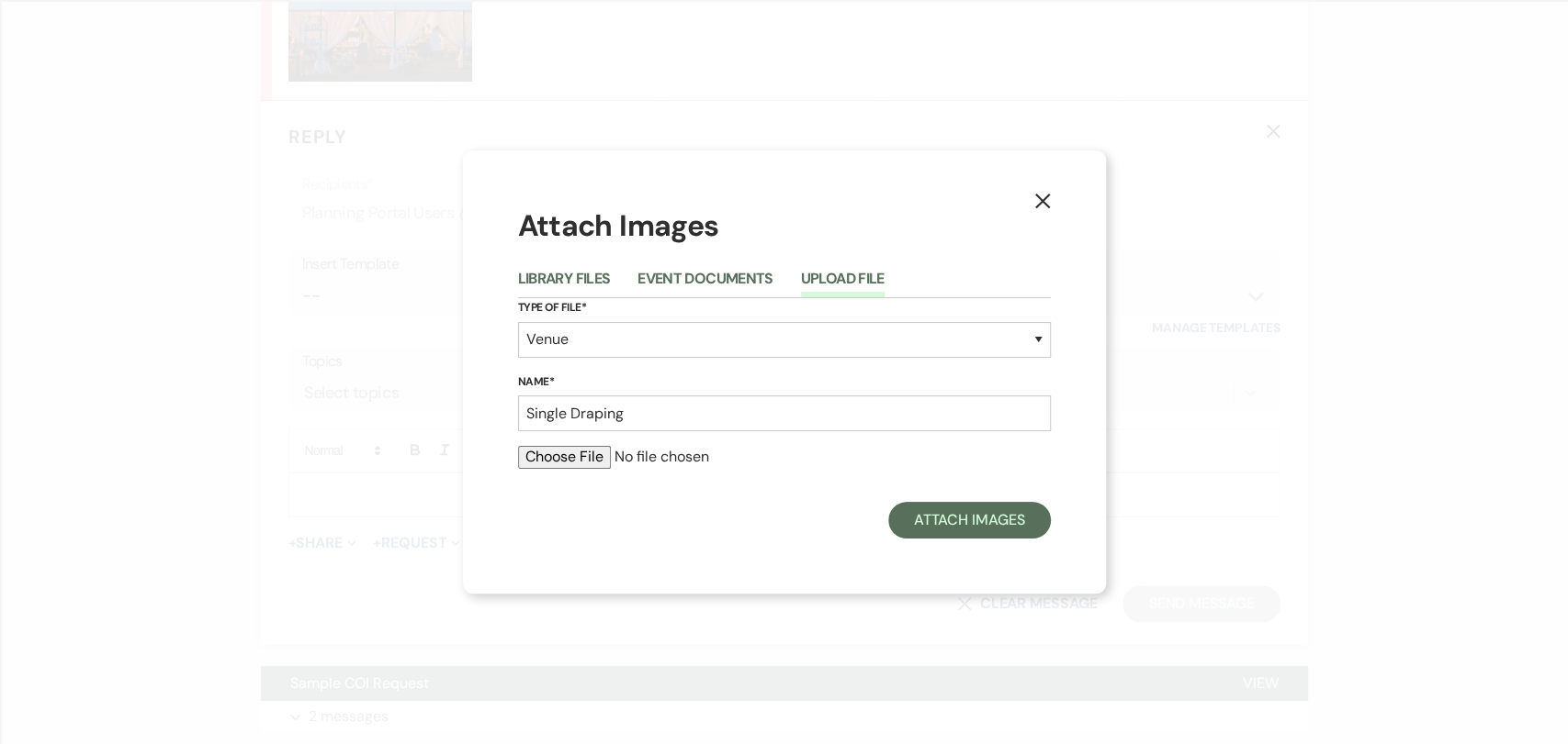
click at [529, 458] on input "file" at bounding box center [784, 457] width 532 height 22
type input "C:\fakepath\Single Draping.jpg"
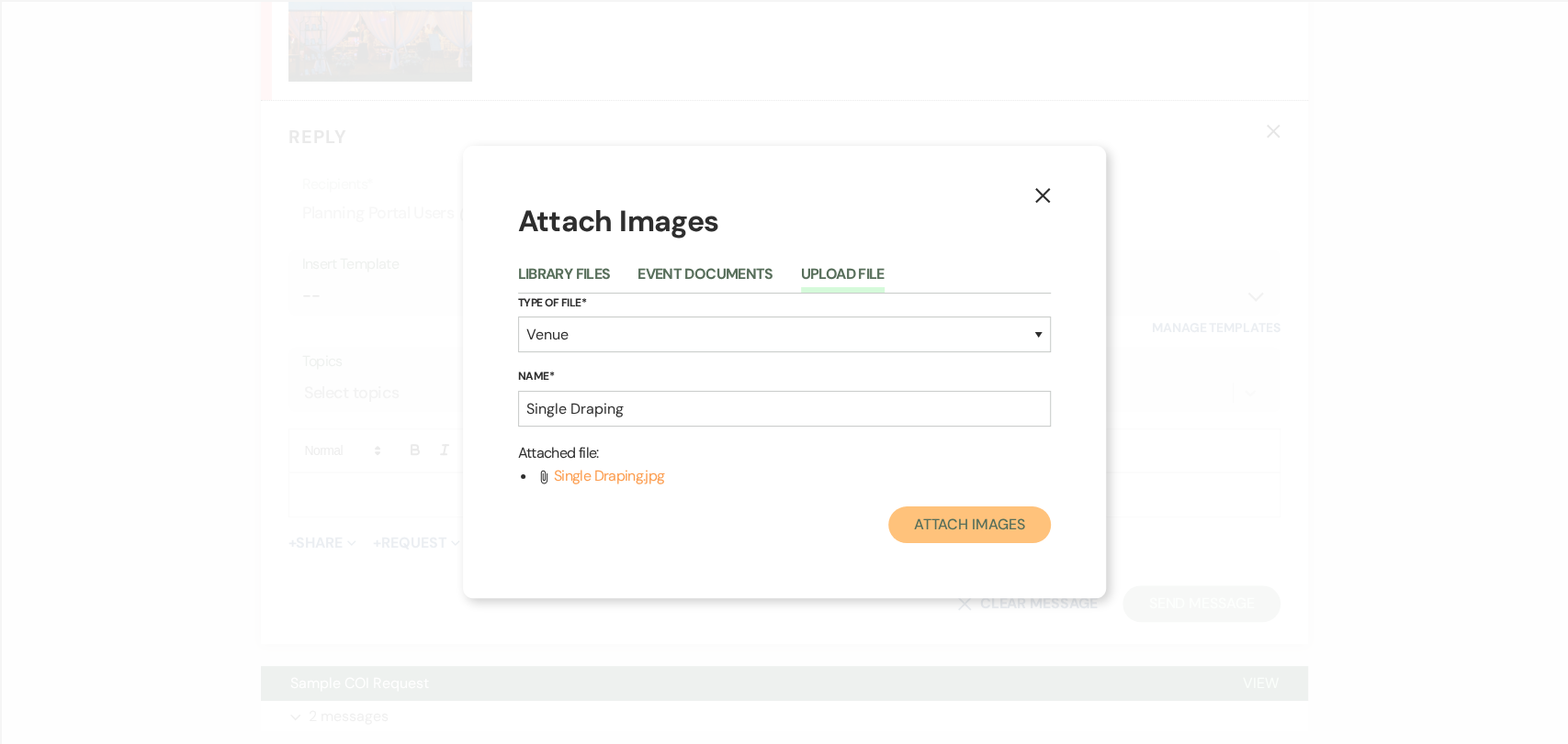
click at [991, 530] on button "Attach Images" at bounding box center [969, 525] width 163 height 37
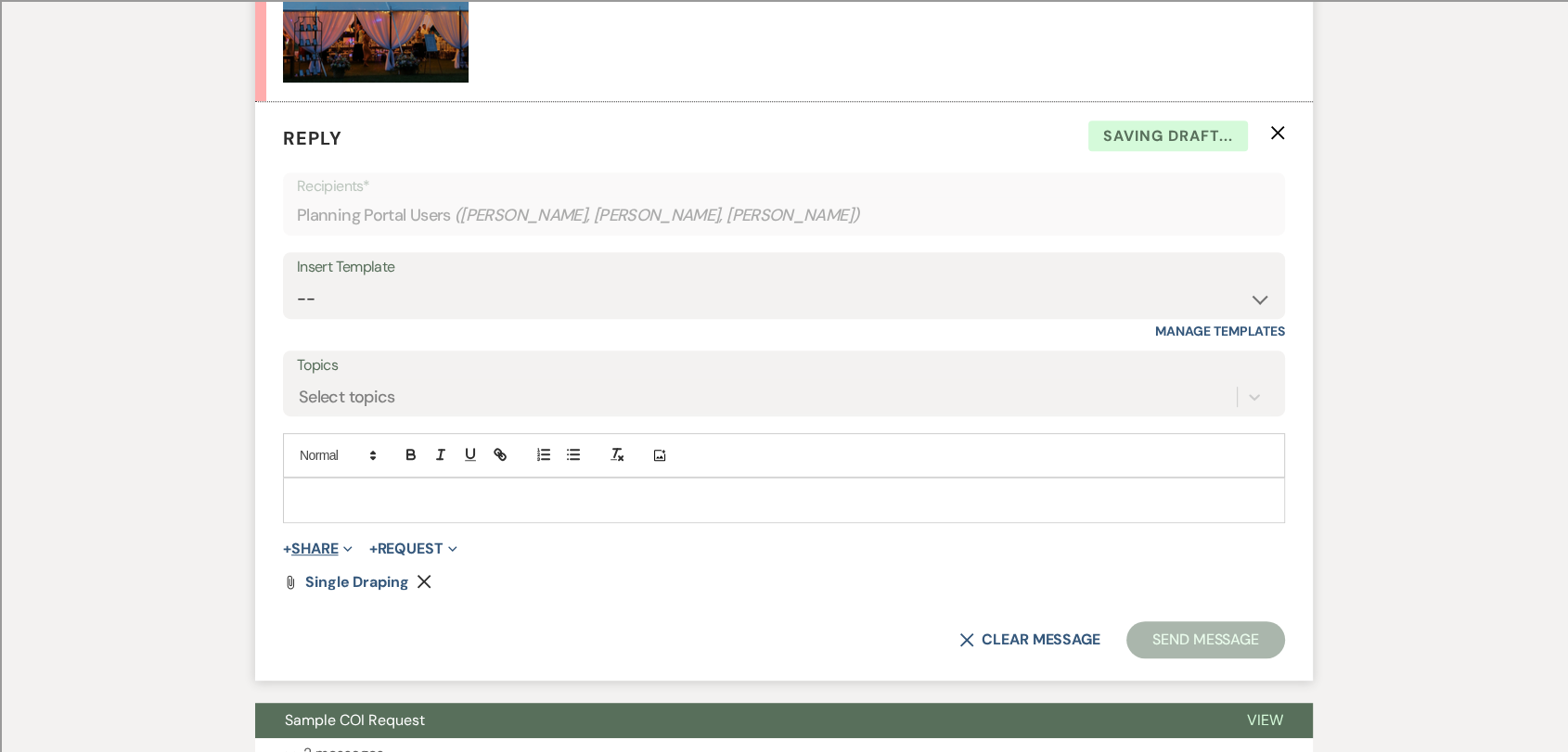
click at [331, 549] on button "+ Share Expand" at bounding box center [317, 549] width 69 height 15
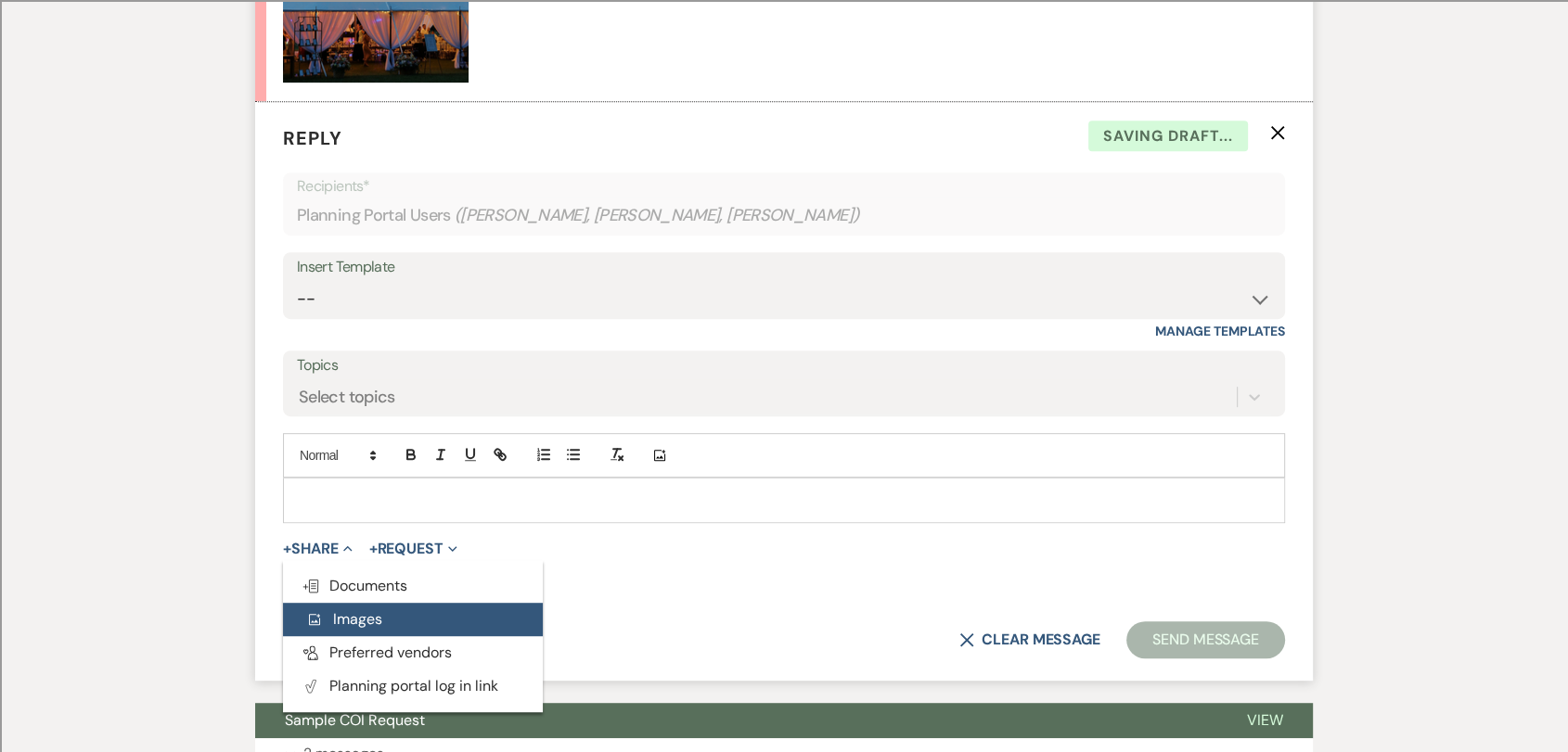
click at [416, 619] on button "Add Photo Images" at bounding box center [412, 620] width 260 height 33
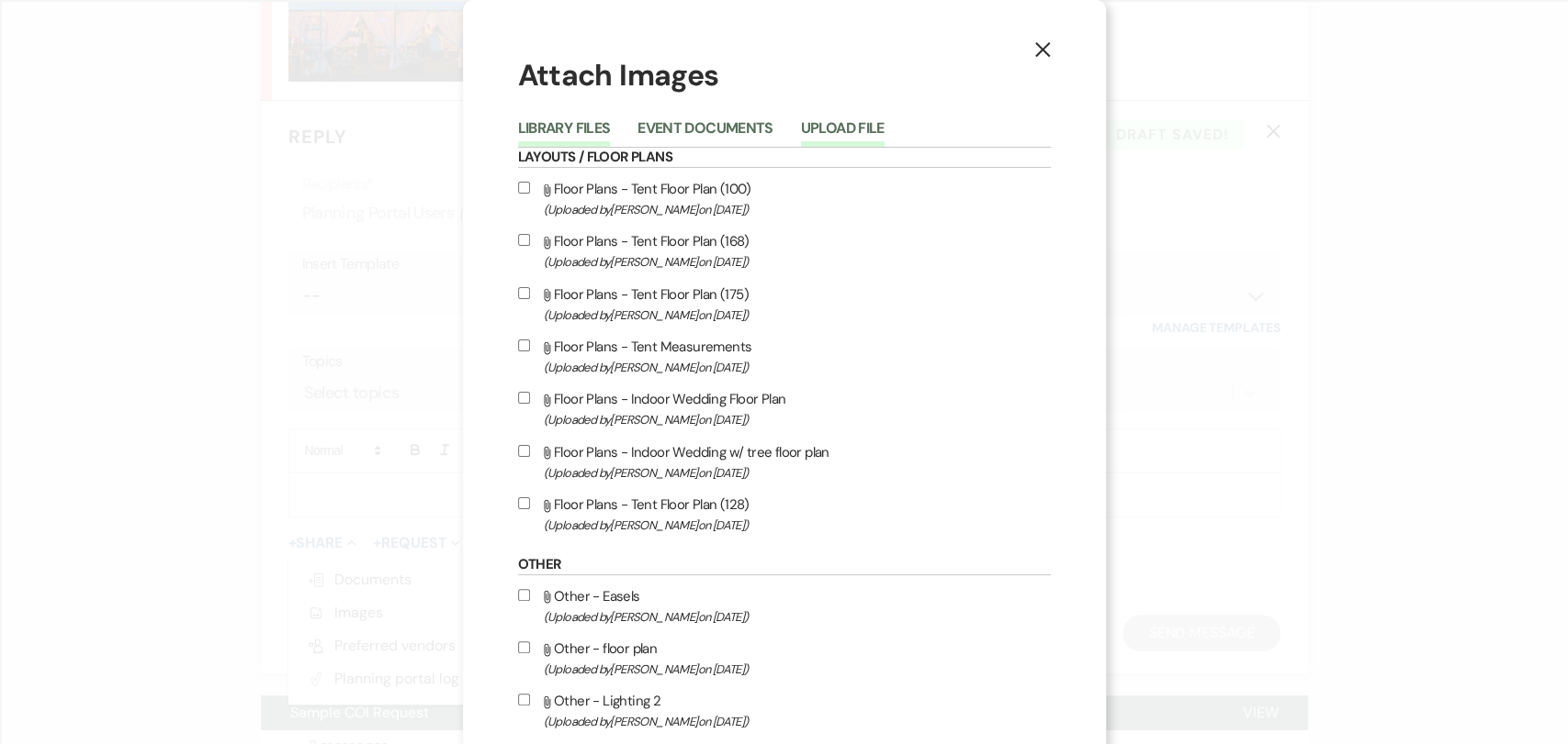
click at [853, 126] on button "Upload File" at bounding box center [842, 134] width 84 height 25
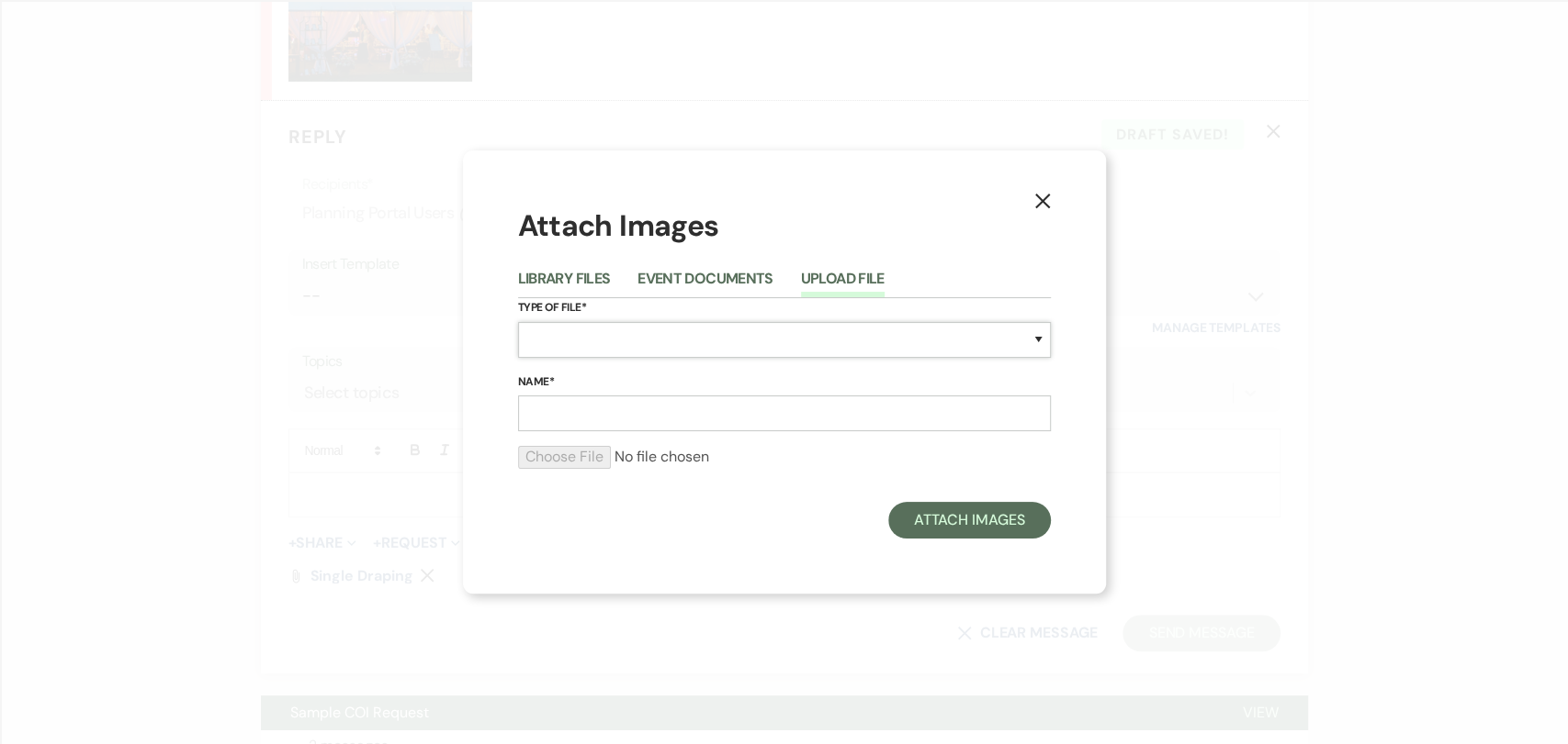
click at [644, 345] on select "Special Event Insurance Vendor Certificate of Insurance Contracts / Rental Agre…" at bounding box center [784, 340] width 532 height 36
select select "55"
click at [518, 322] on select "Special Event Insurance Vendor Certificate of Insurance Contracts / Rental Agre…" at bounding box center [784, 340] width 532 height 36
click at [615, 416] on input "Name*" at bounding box center [784, 413] width 532 height 36
type input "Double Draping"
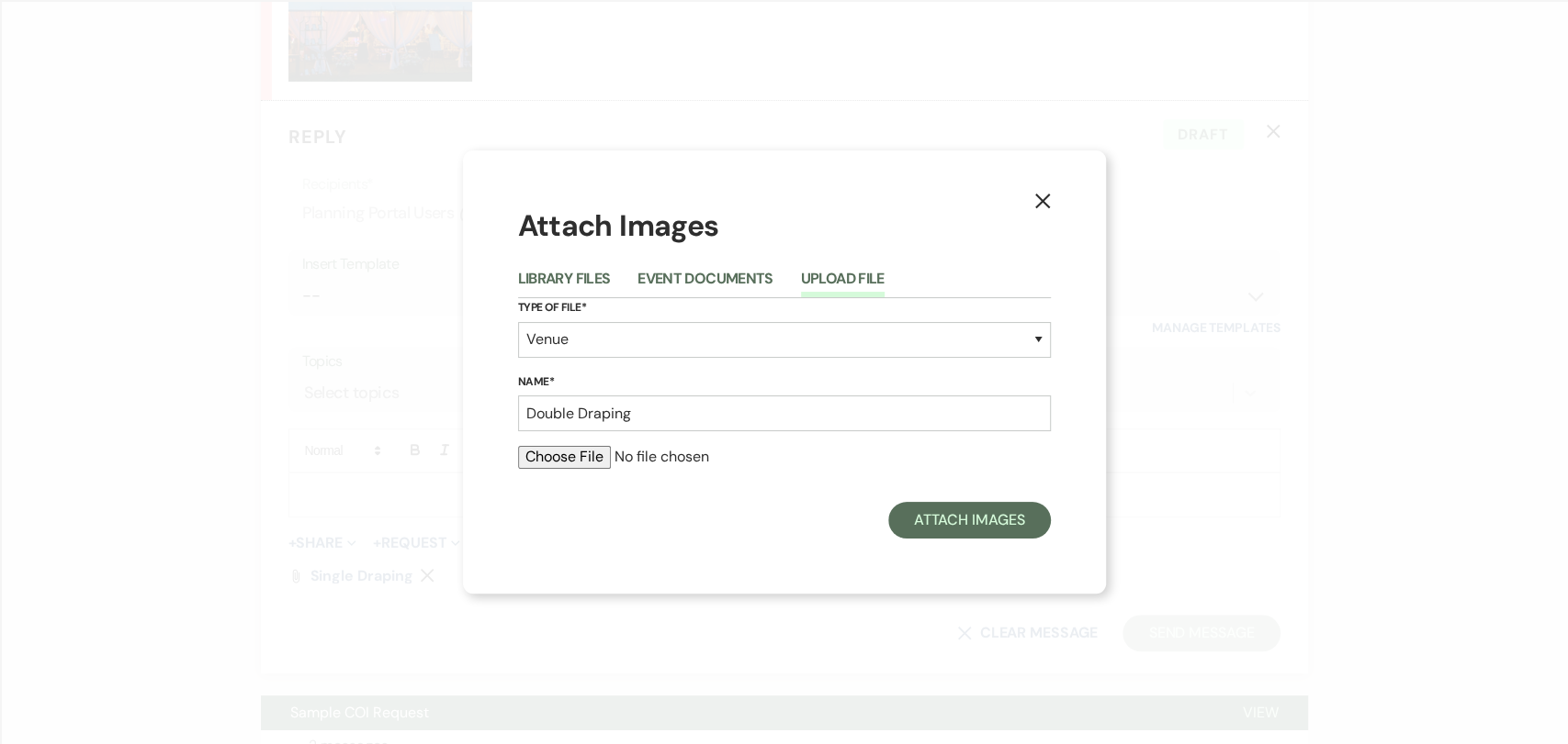
click at [588, 457] on input "file" at bounding box center [784, 457] width 532 height 22
type input "C:\fakepath\Double Draping.jpg"
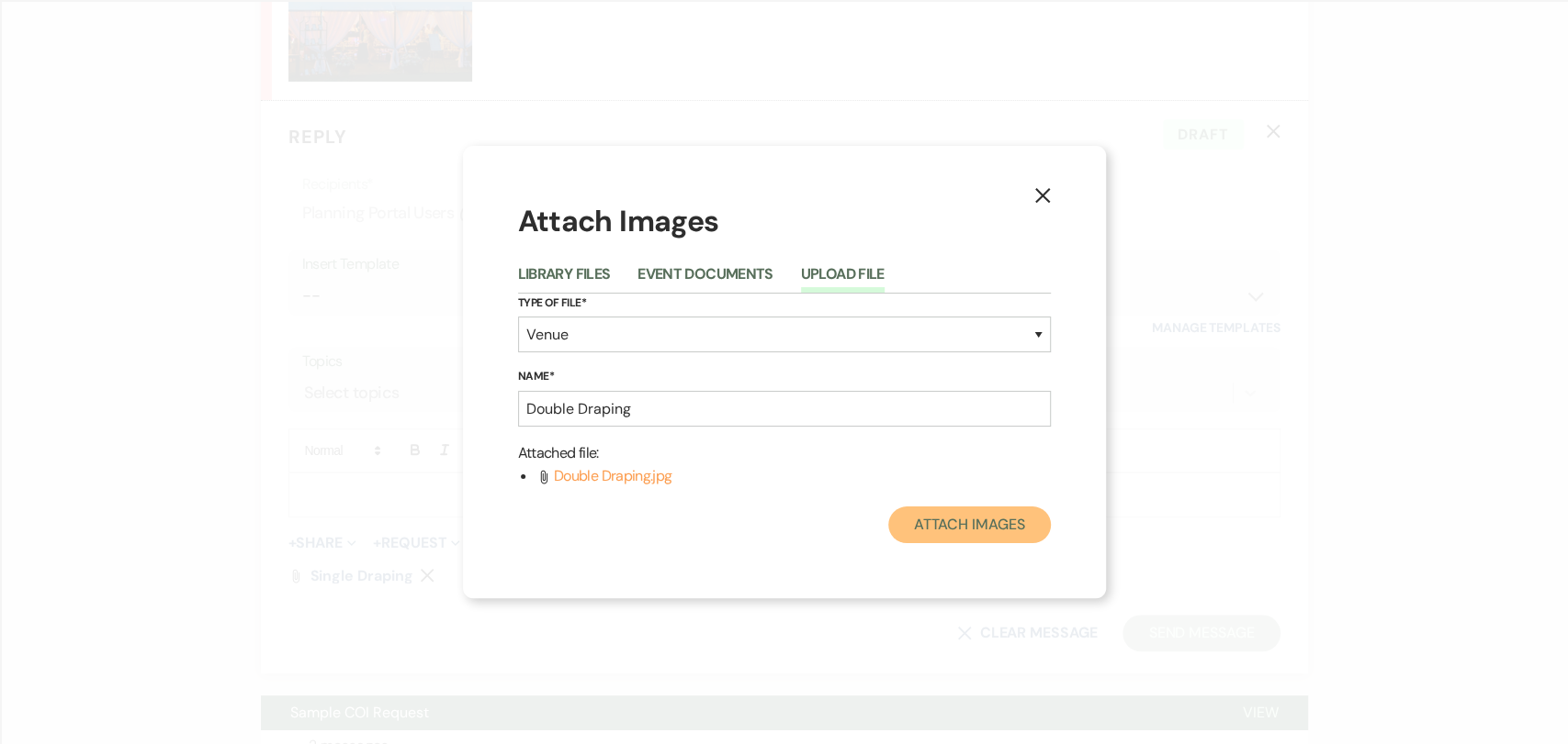
click at [967, 525] on button "Attach Images" at bounding box center [969, 525] width 163 height 37
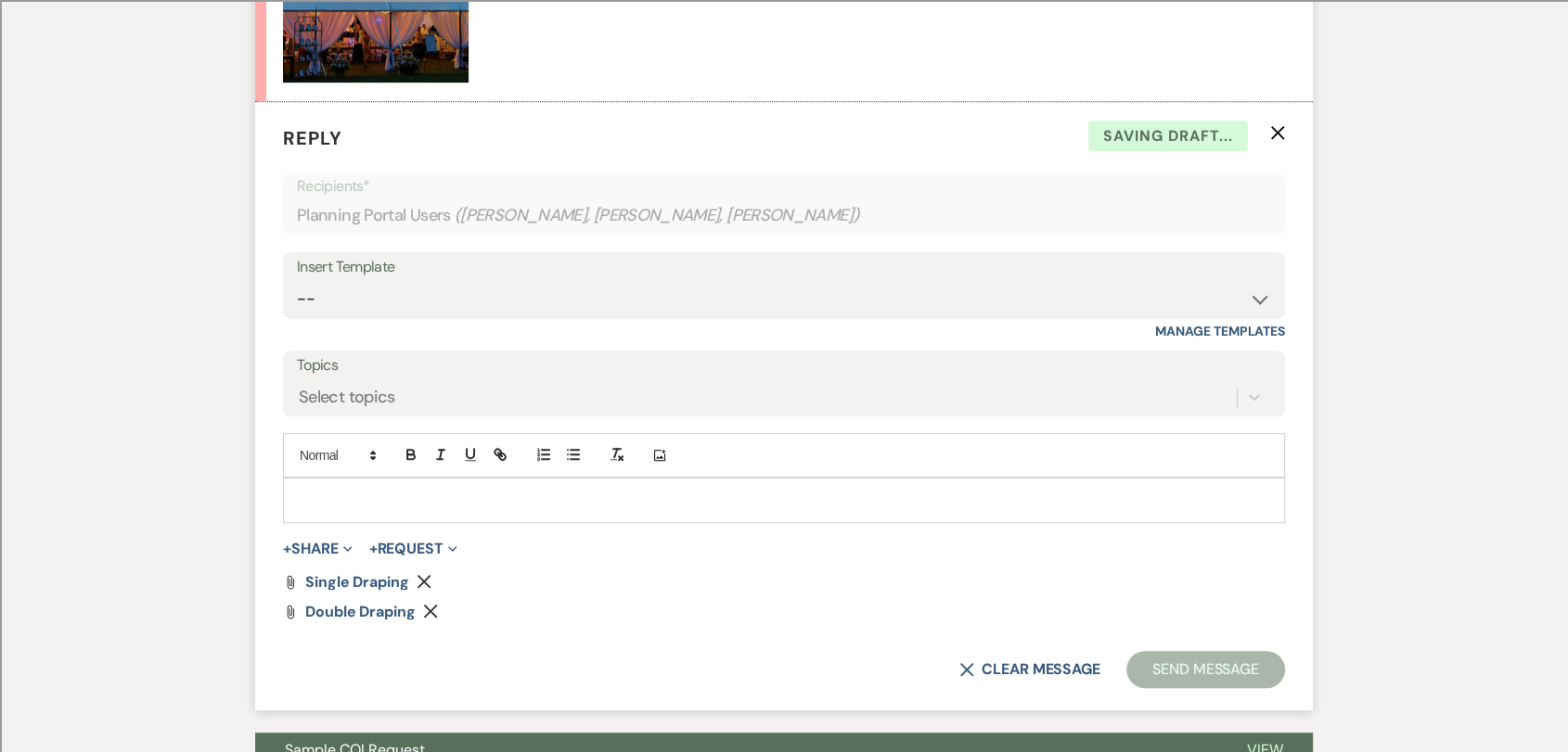
click at [509, 499] on p at bounding box center [784, 500] width 972 height 20
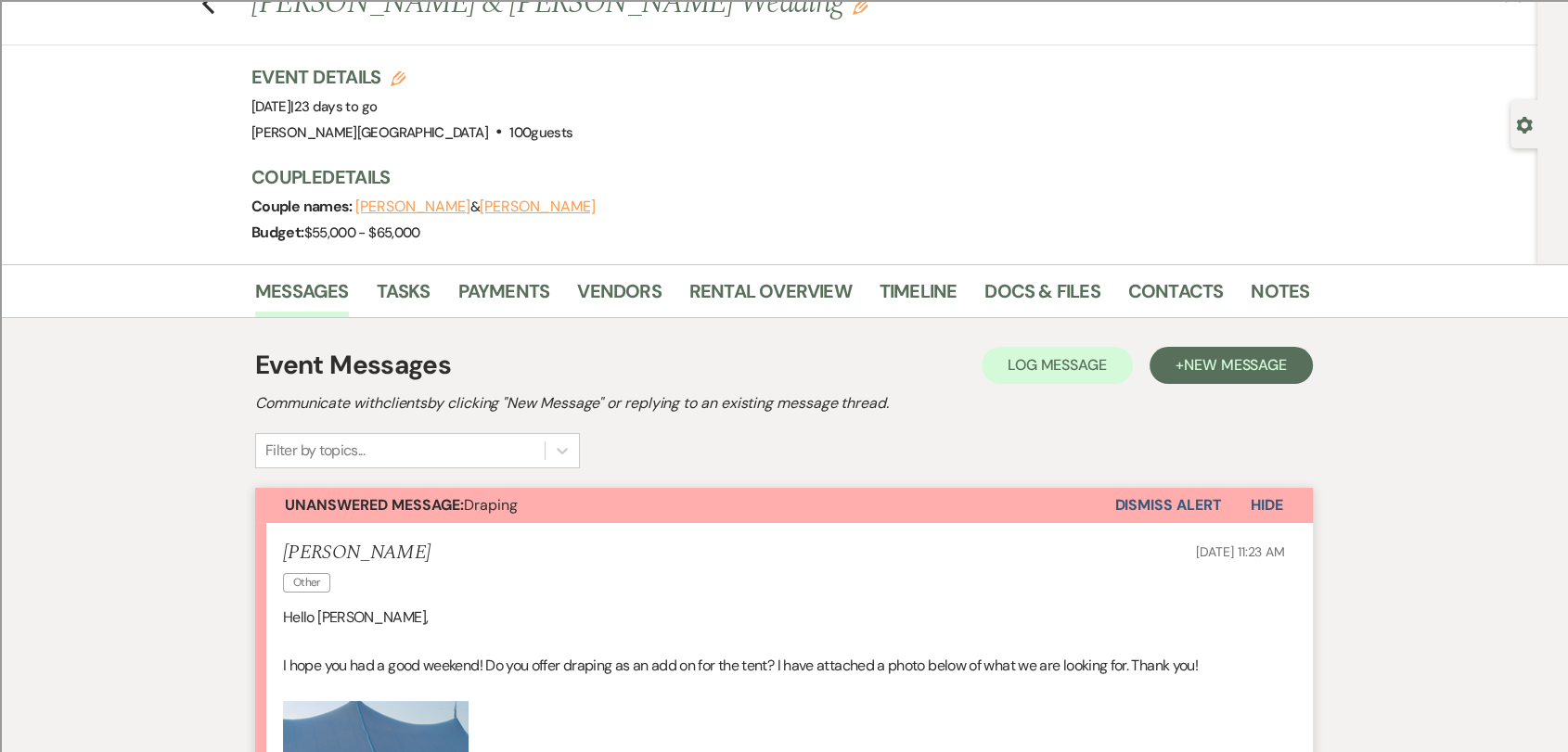
scroll to position [0, 0]
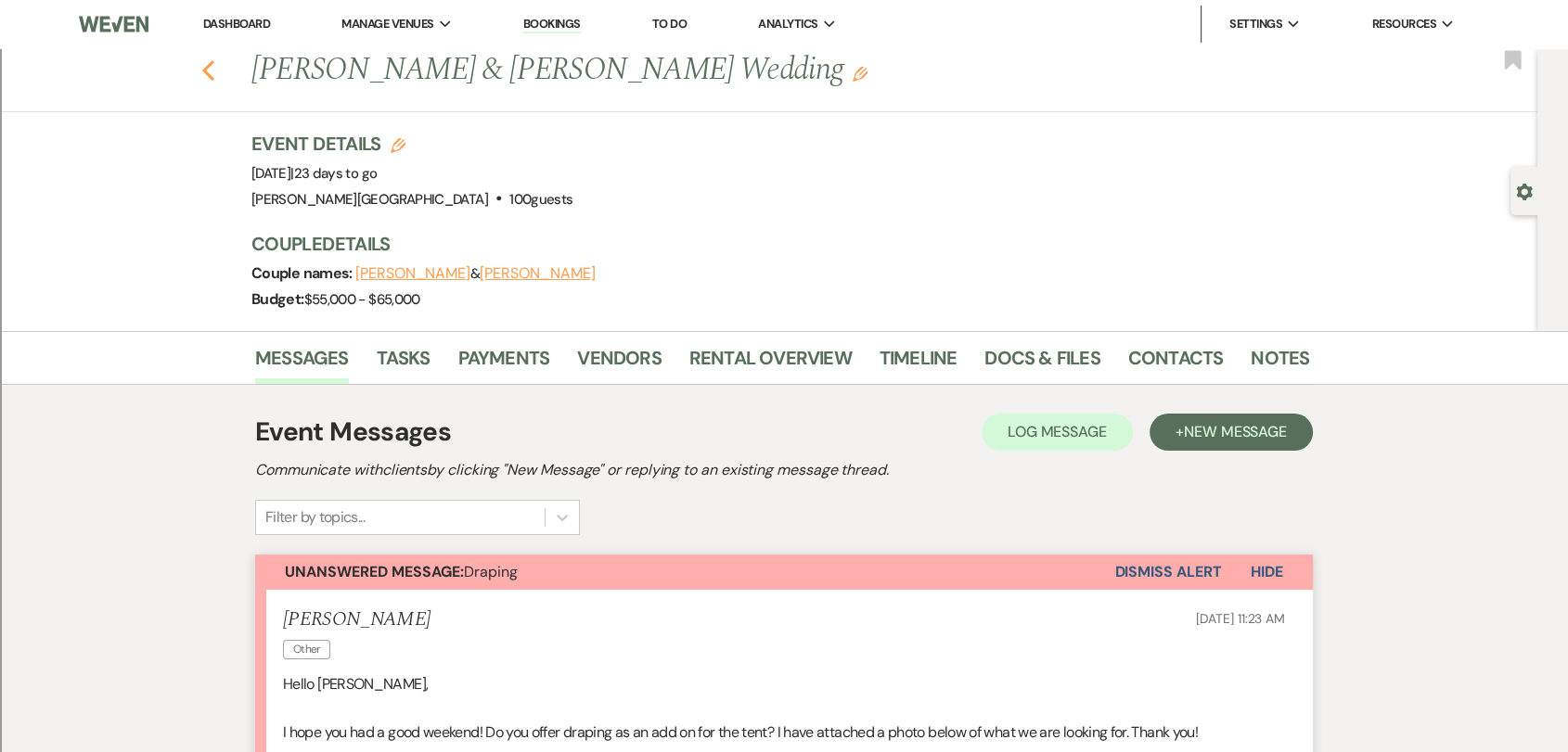
click at [215, 75] on icon "Previous" at bounding box center [208, 69] width 14 height 22
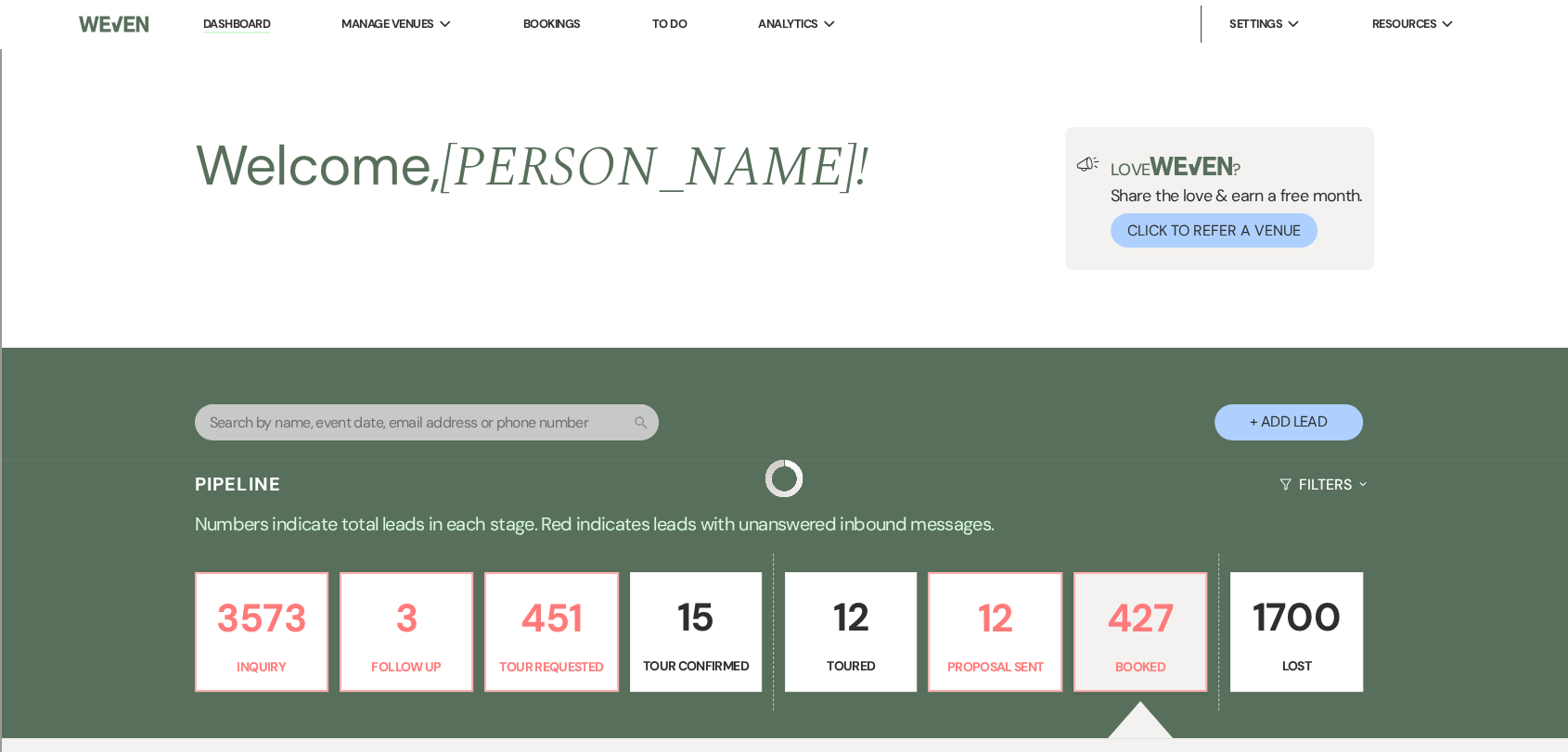
scroll to position [421, 0]
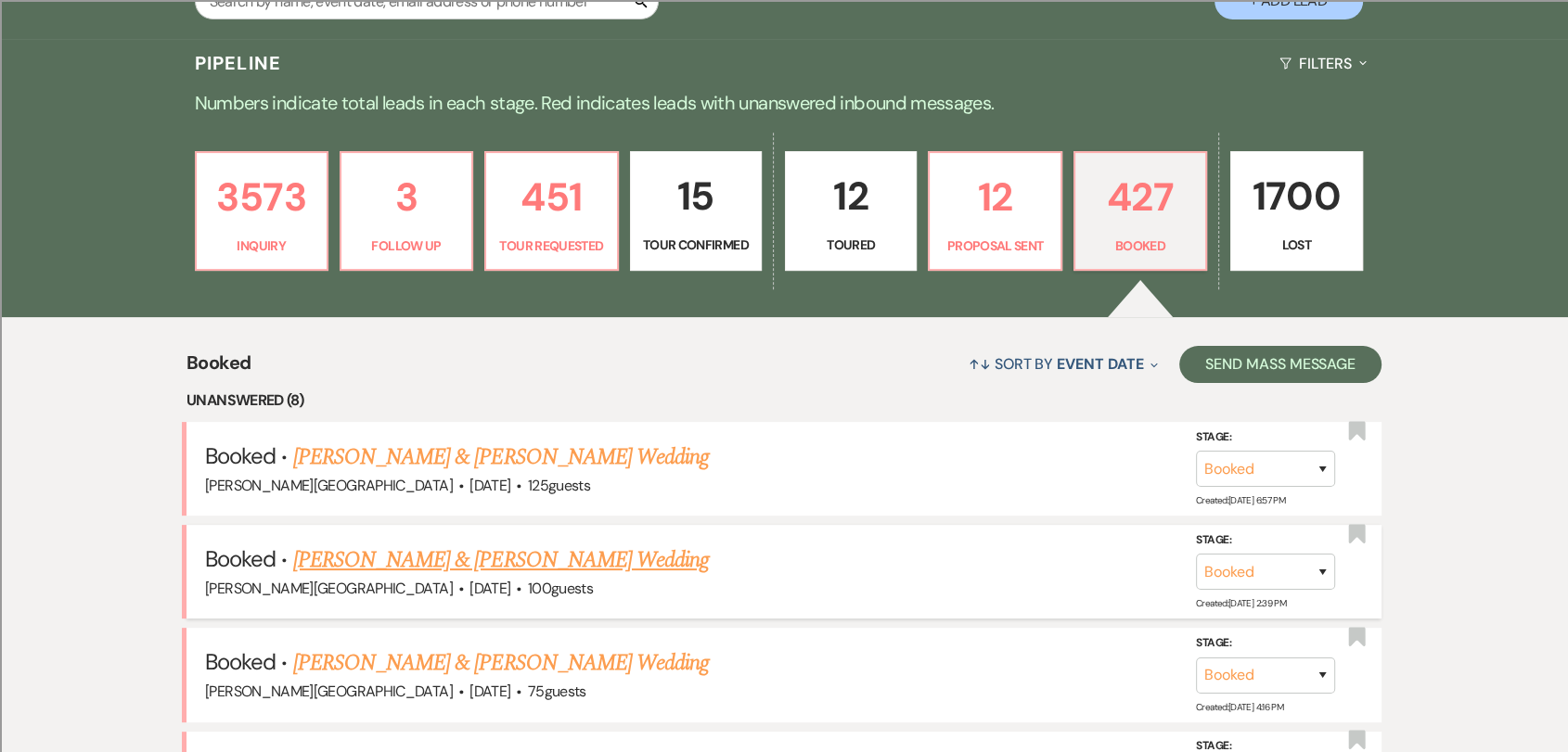
click at [645, 564] on link "[PERSON_NAME] & [PERSON_NAME] Wedding" at bounding box center [501, 560] width 416 height 33
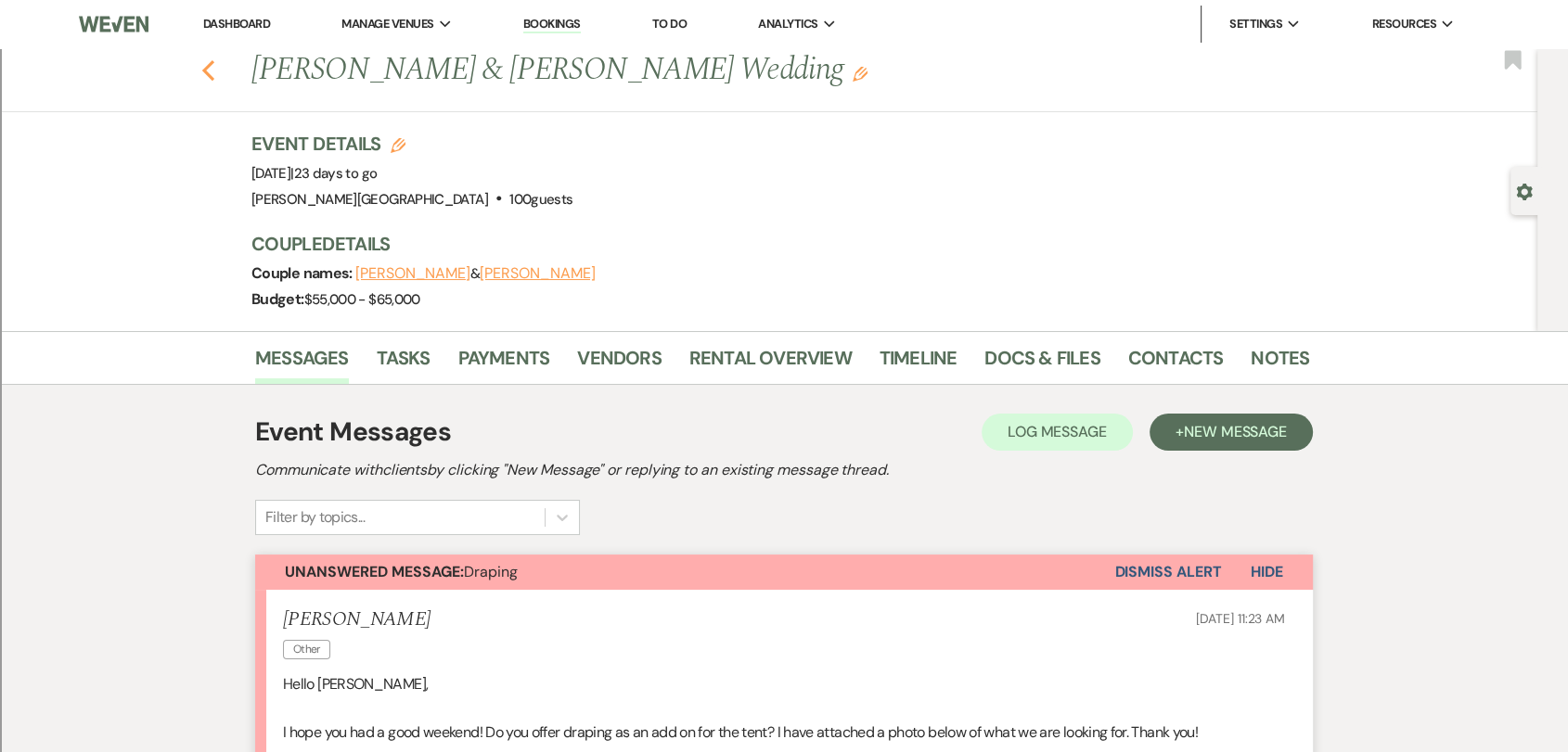
click at [214, 76] on use "button" at bounding box center [208, 69] width 12 height 20
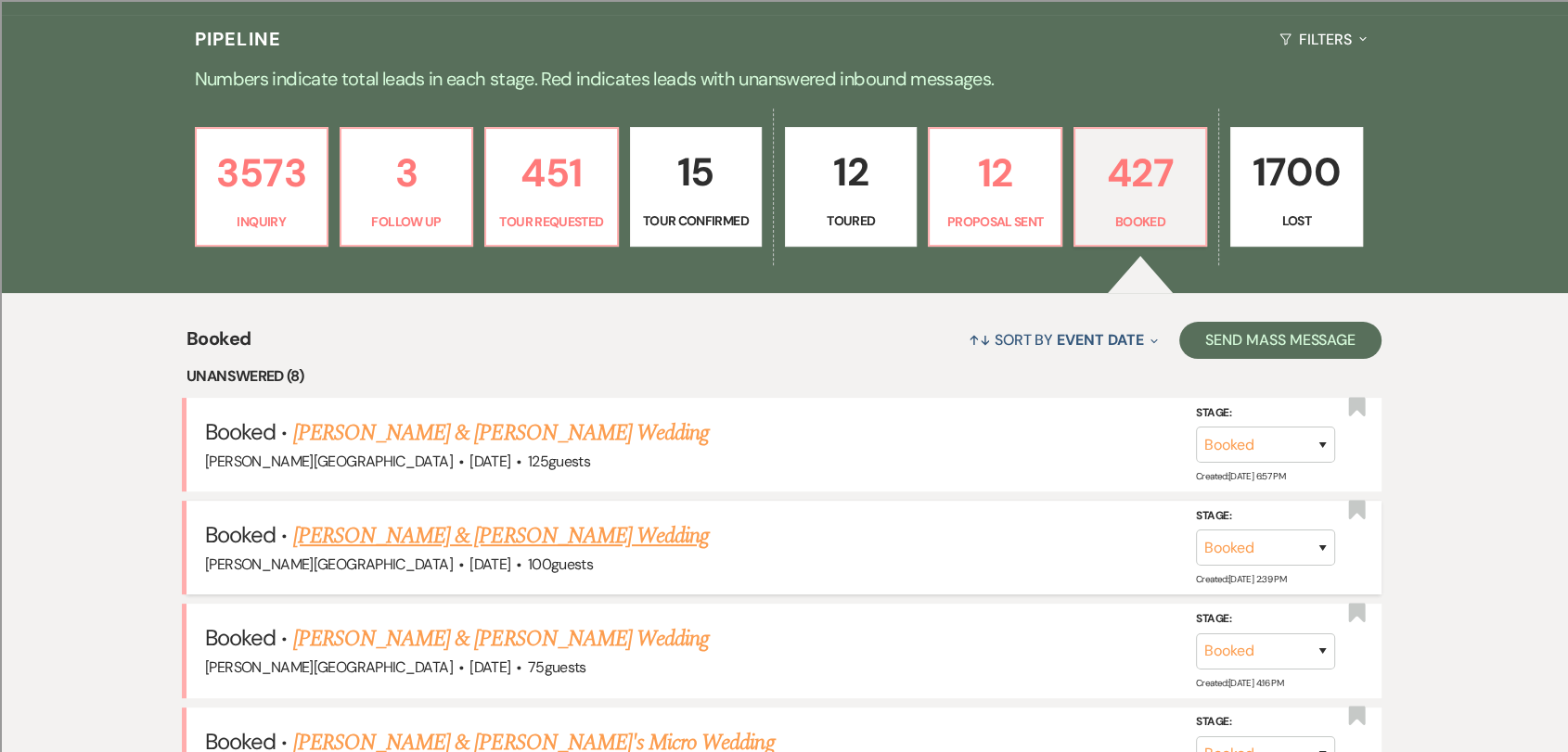
scroll to position [524, 0]
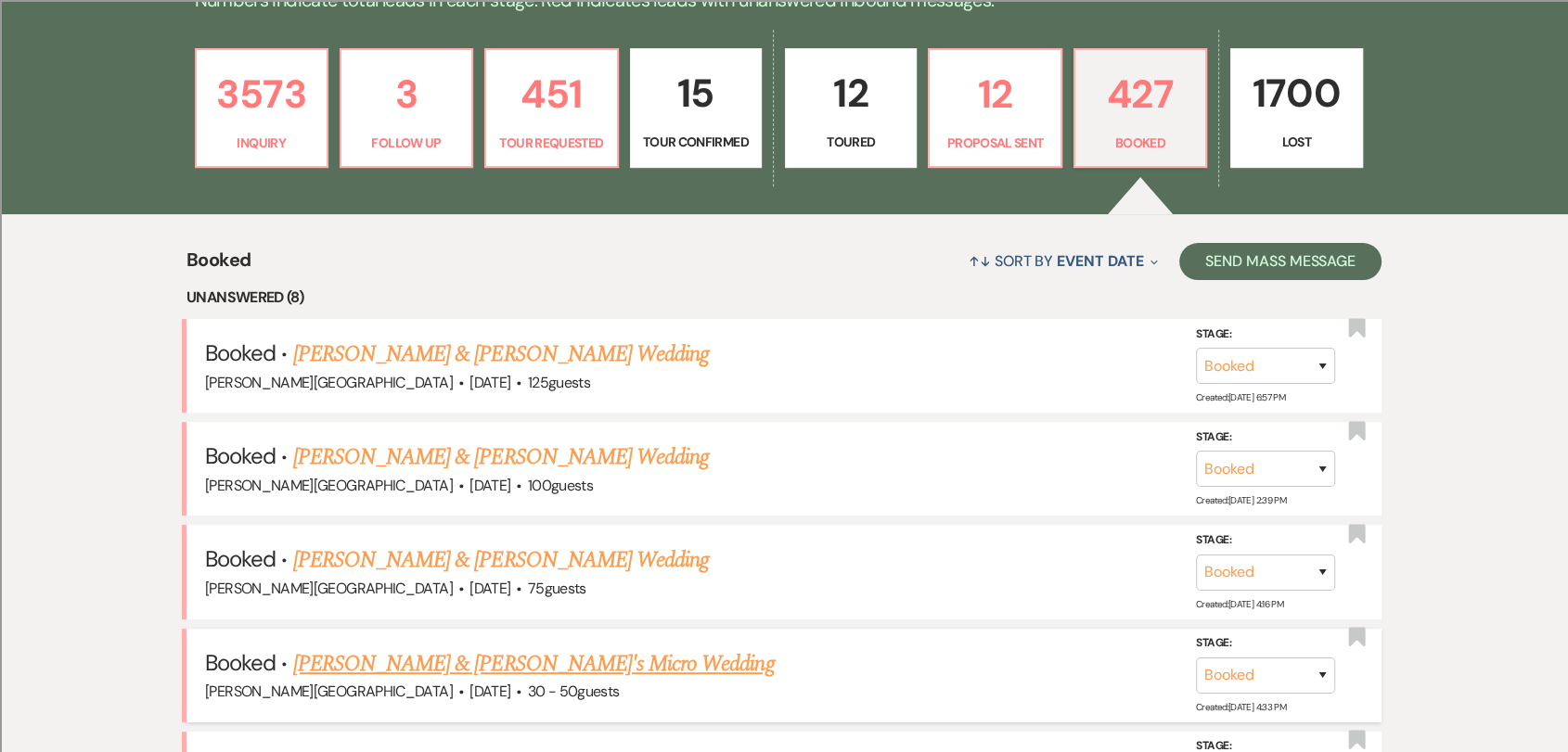
click at [518, 661] on link "[PERSON_NAME] & [PERSON_NAME]'s Micro Wedding" at bounding box center [534, 663] width 482 height 33
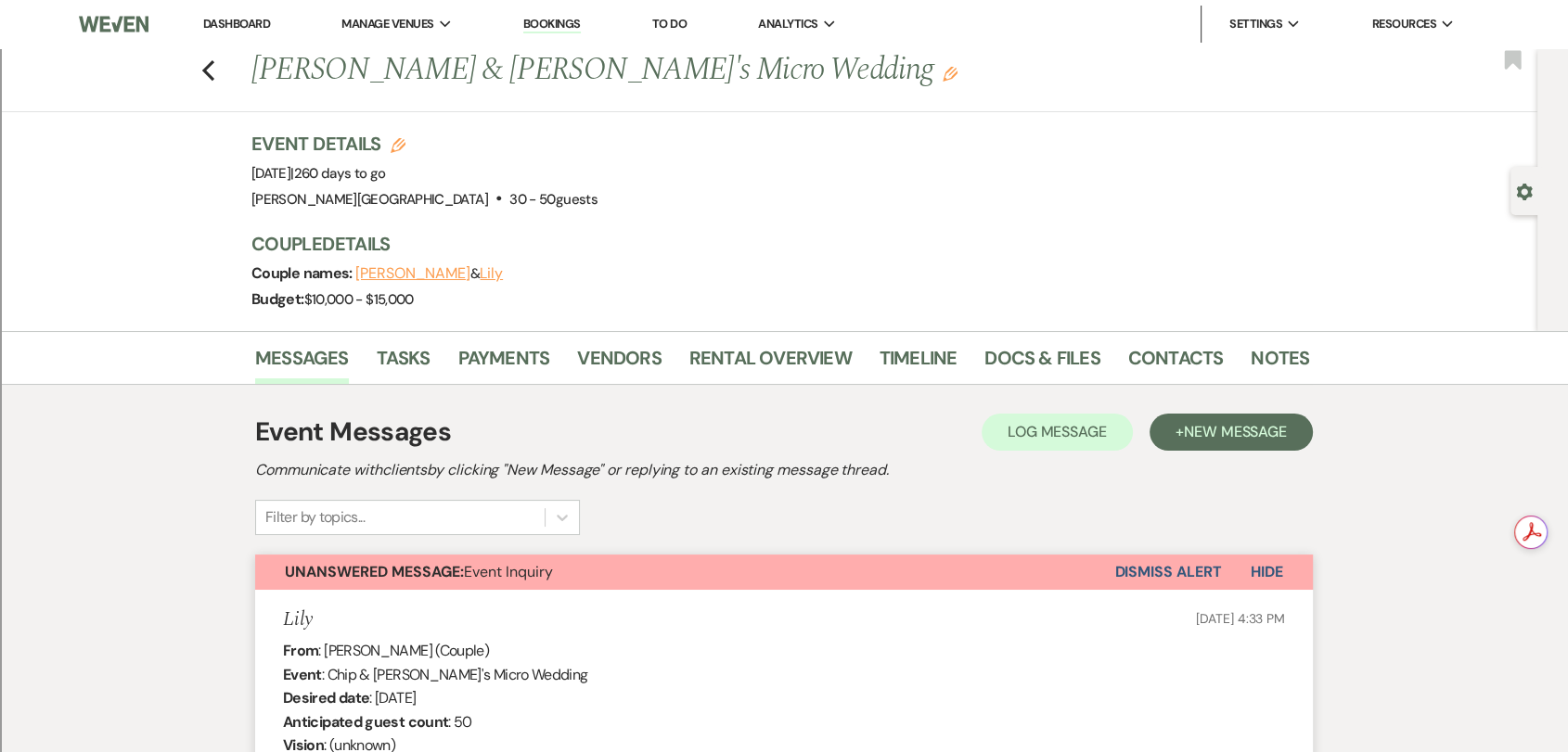
click at [223, 66] on div "Previous [PERSON_NAME] & [PERSON_NAME]'s Micro Wedding Edit Bookmark" at bounding box center [764, 80] width 1547 height 64
click at [214, 72] on use "button" at bounding box center [208, 69] width 12 height 20
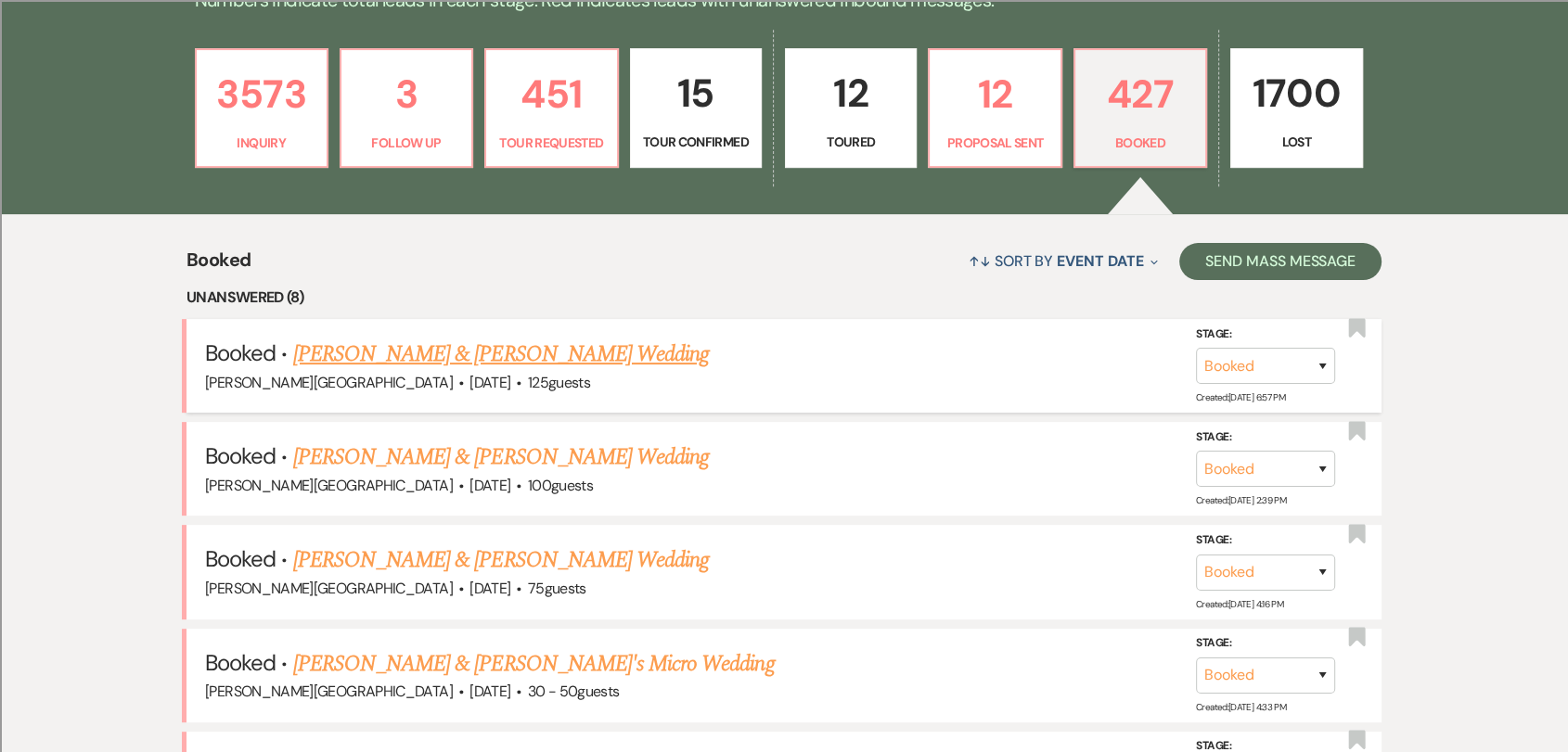
scroll to position [421, 0]
